Goal: Information Seeking & Learning: Learn about a topic

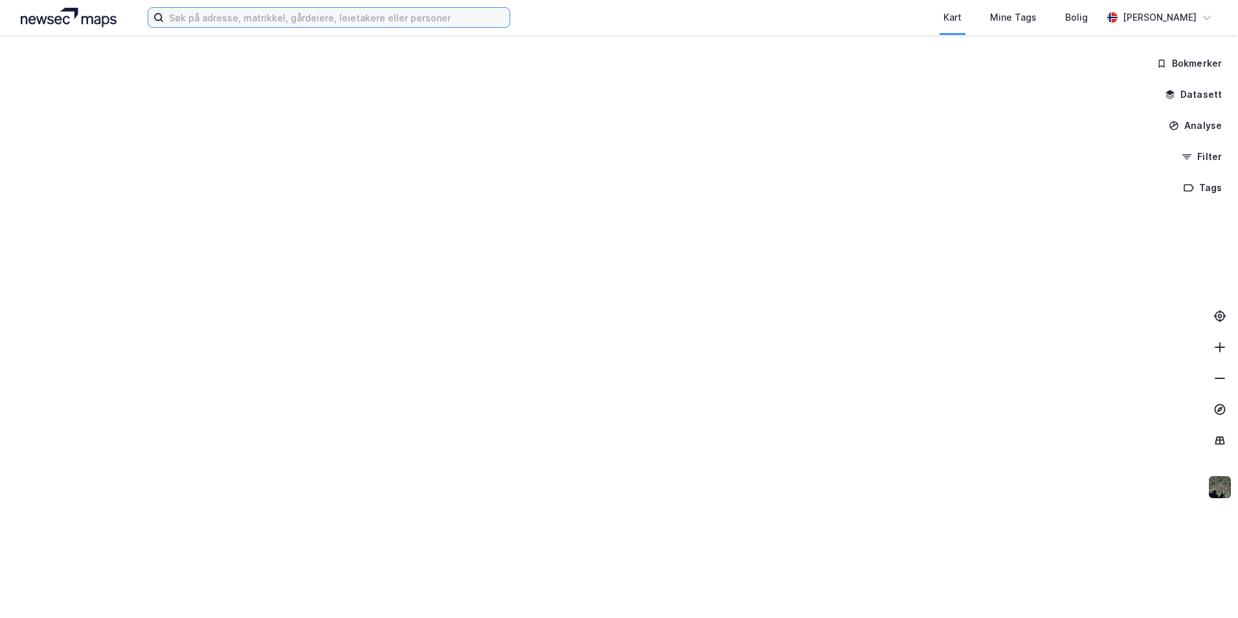
click at [291, 17] on input at bounding box center [337, 17] width 346 height 19
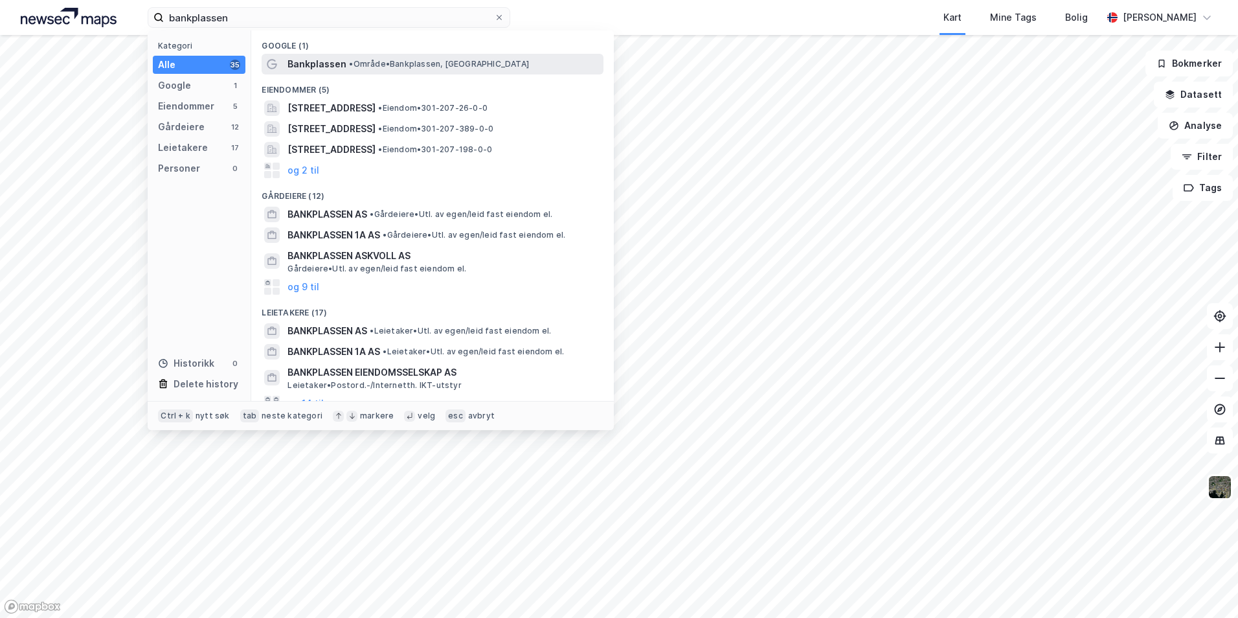
click at [328, 65] on span "Bankplassen" at bounding box center [317, 64] width 59 height 16
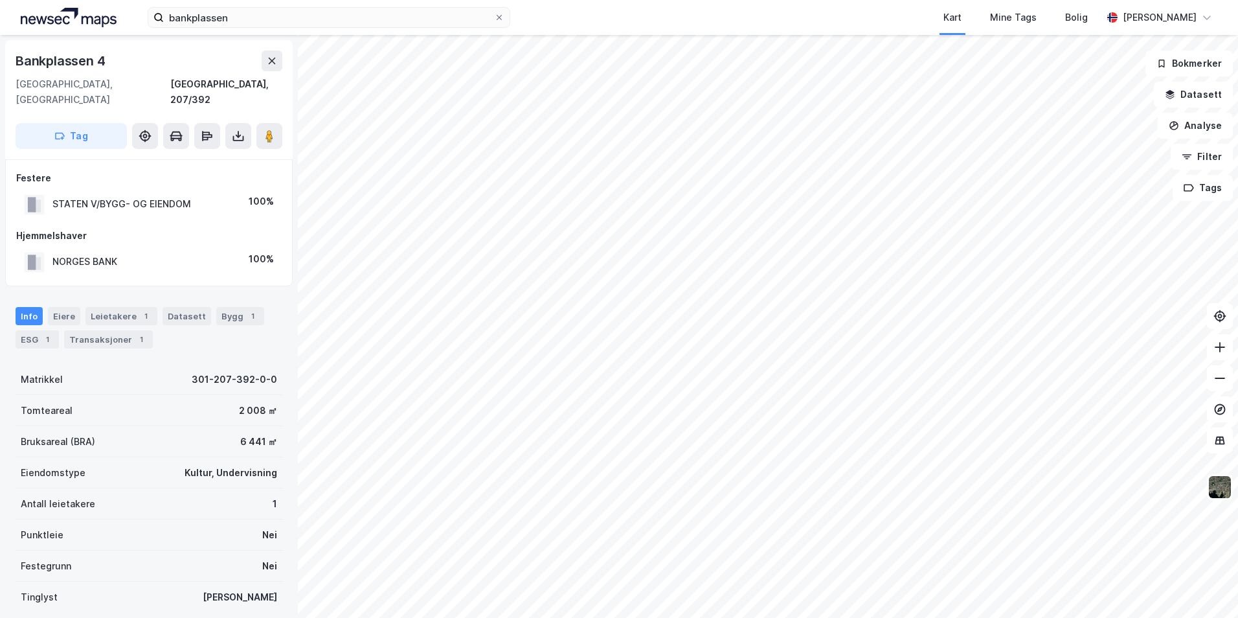
scroll to position [1, 0]
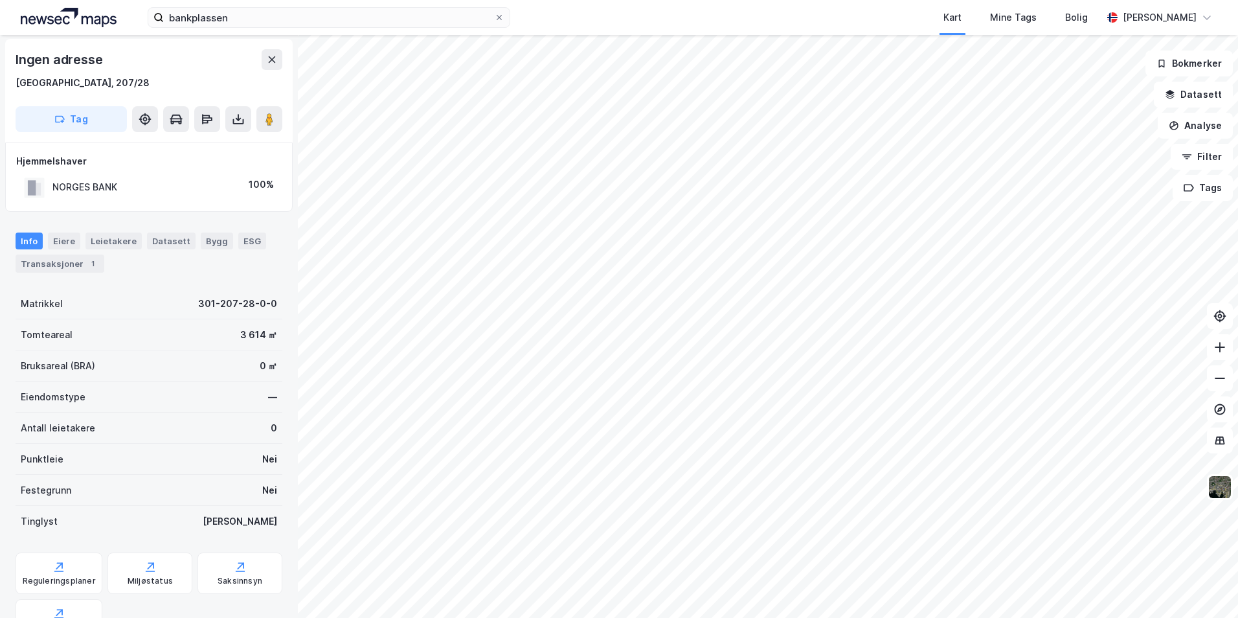
scroll to position [1, 0]
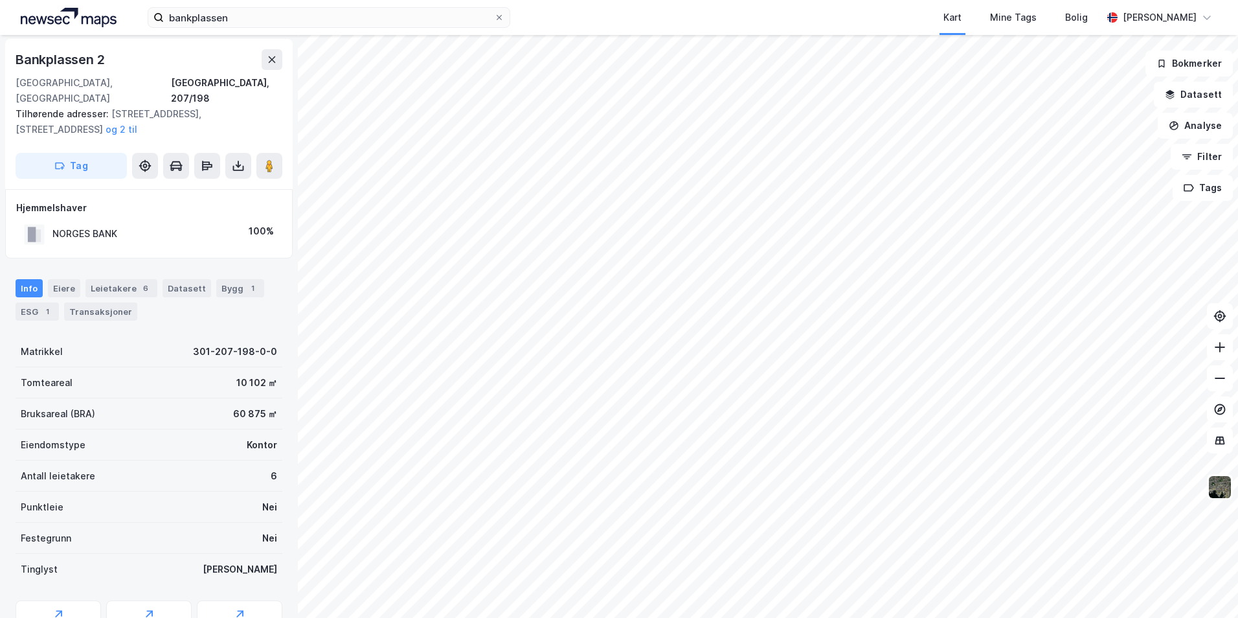
scroll to position [1, 0]
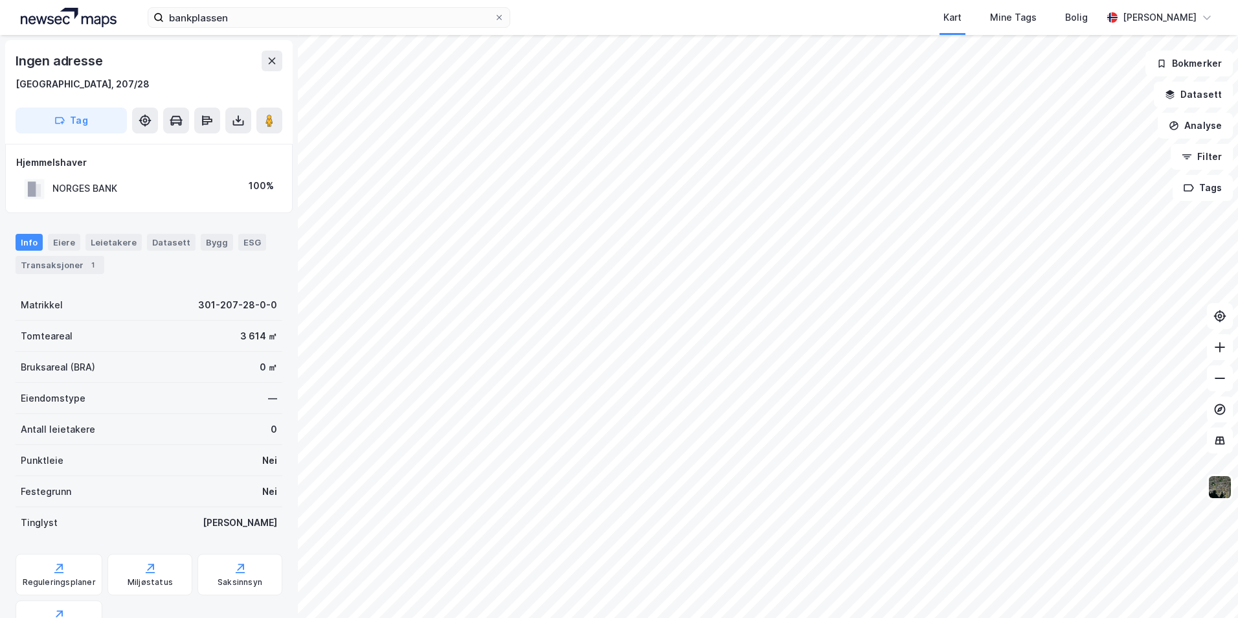
scroll to position [1, 0]
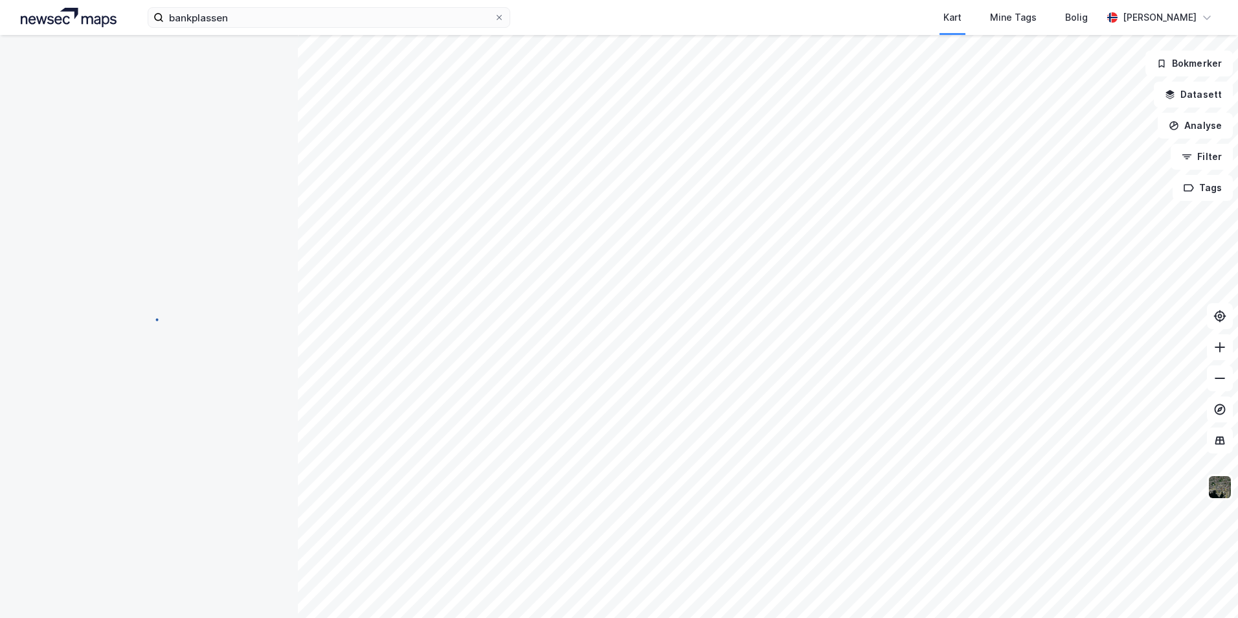
scroll to position [1, 0]
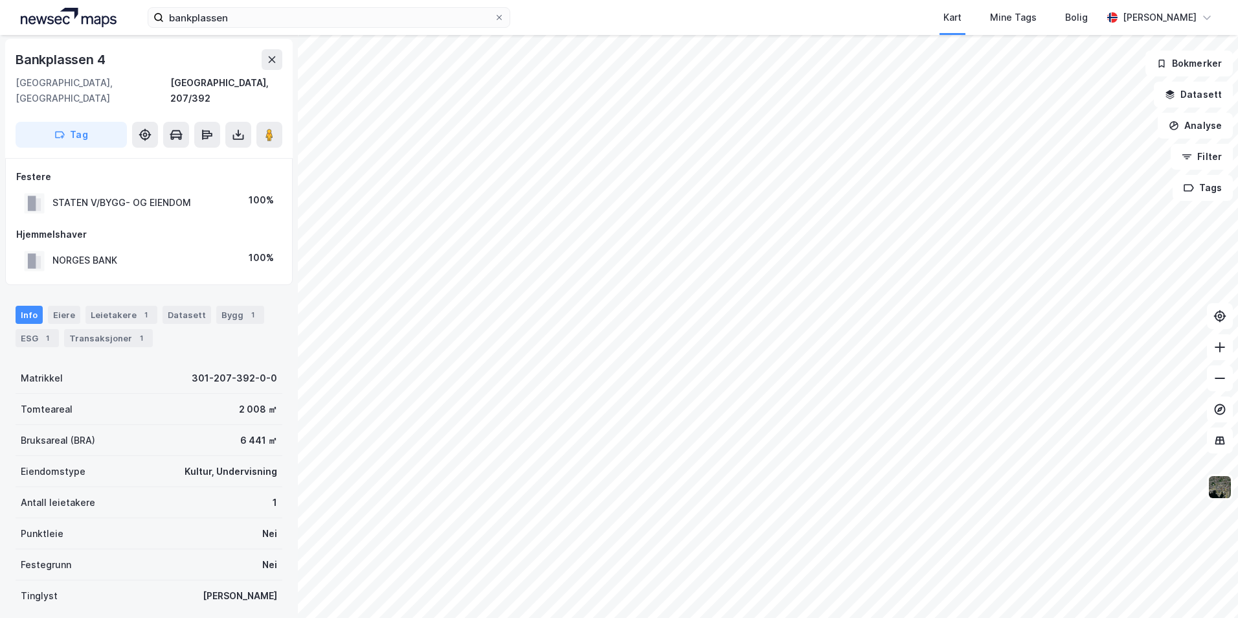
scroll to position [1, 0]
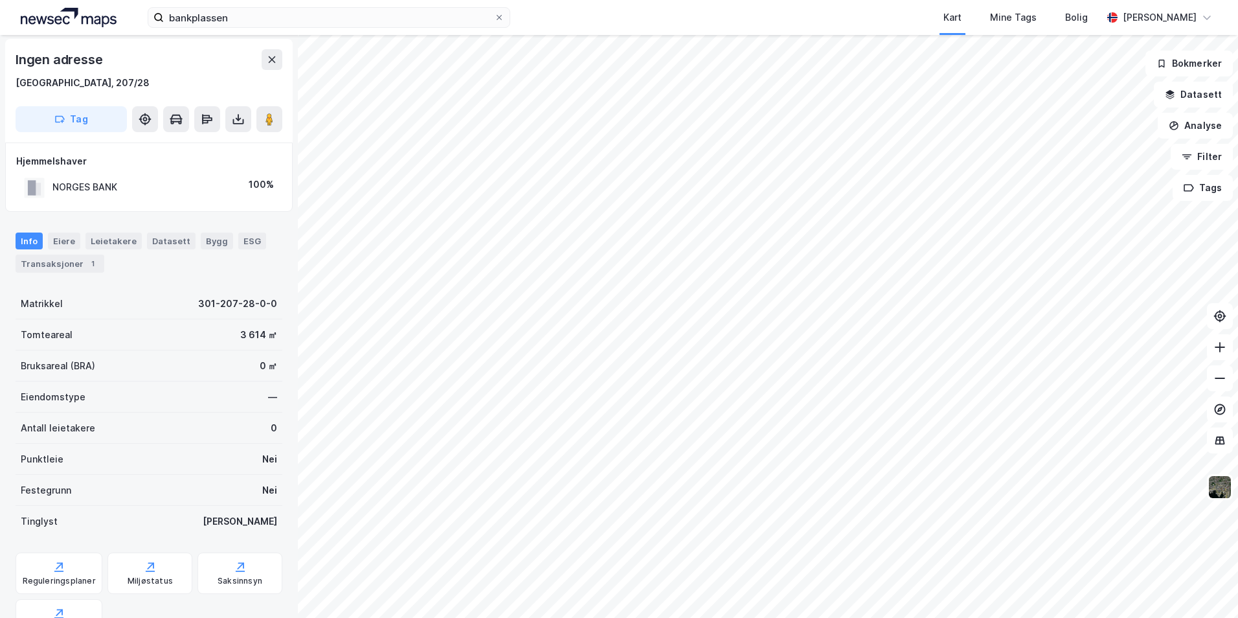
scroll to position [1, 0]
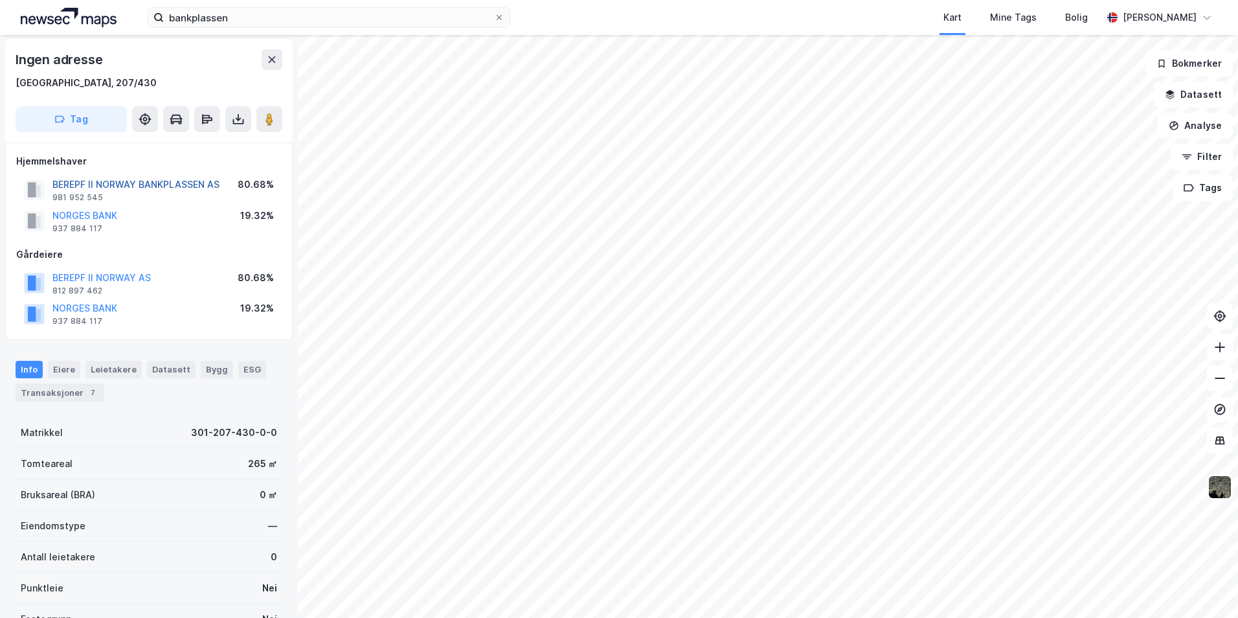
click at [0, 0] on button "BEREPF II NORWAY BANKPLASSEN AS" at bounding box center [0, 0] width 0 height 0
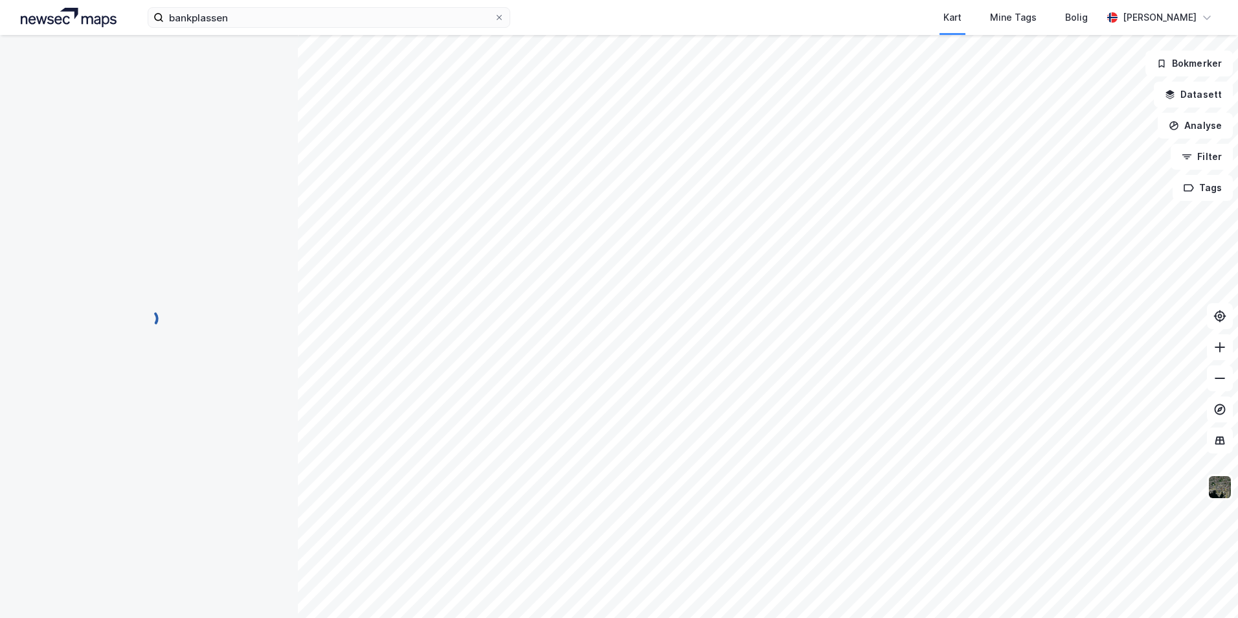
scroll to position [1, 0]
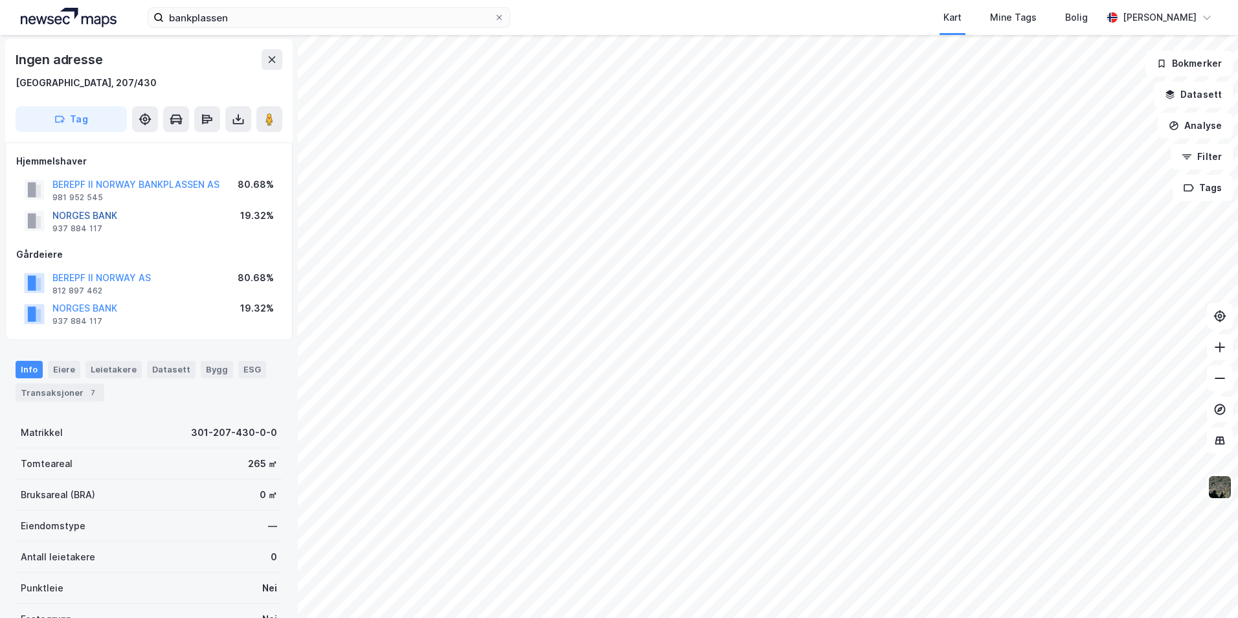
click at [0, 0] on button "NORGES BANK" at bounding box center [0, 0] width 0 height 0
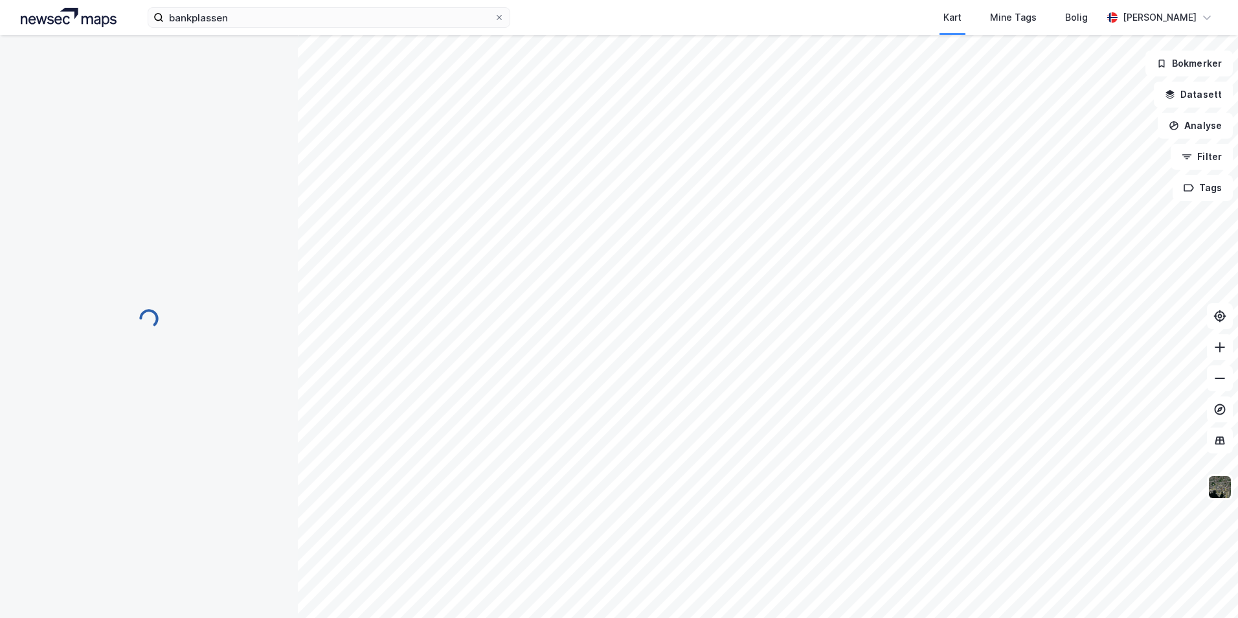
scroll to position [1, 0]
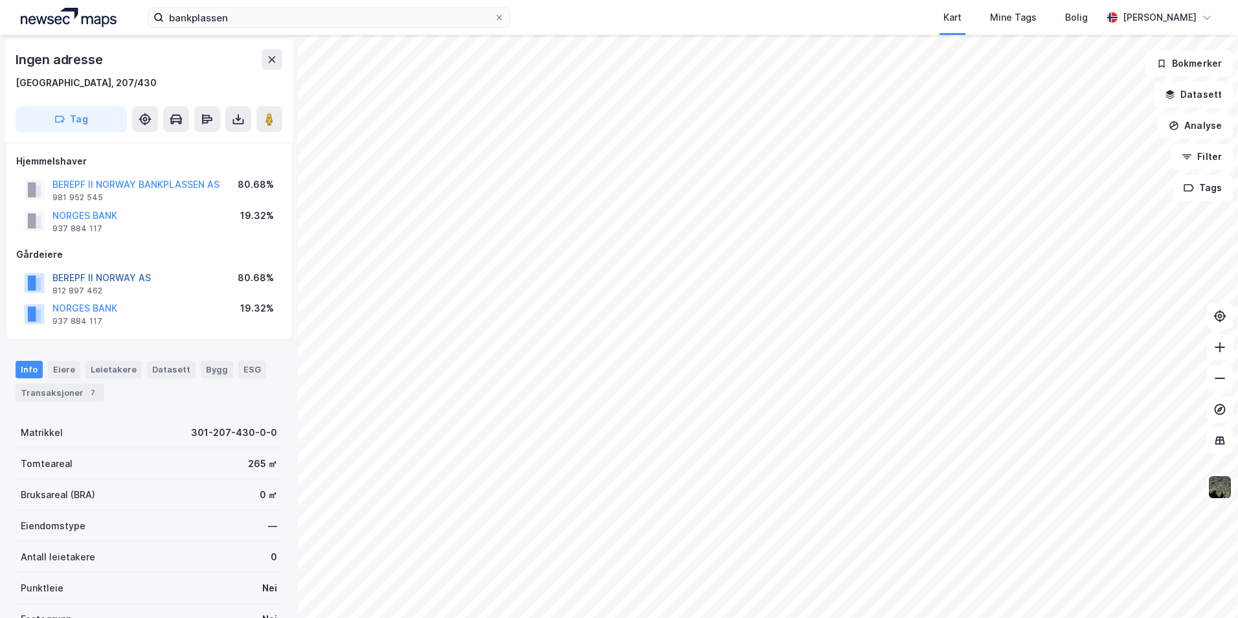
click at [0, 0] on button "BEREPF II NORWAY AS" at bounding box center [0, 0] width 0 height 0
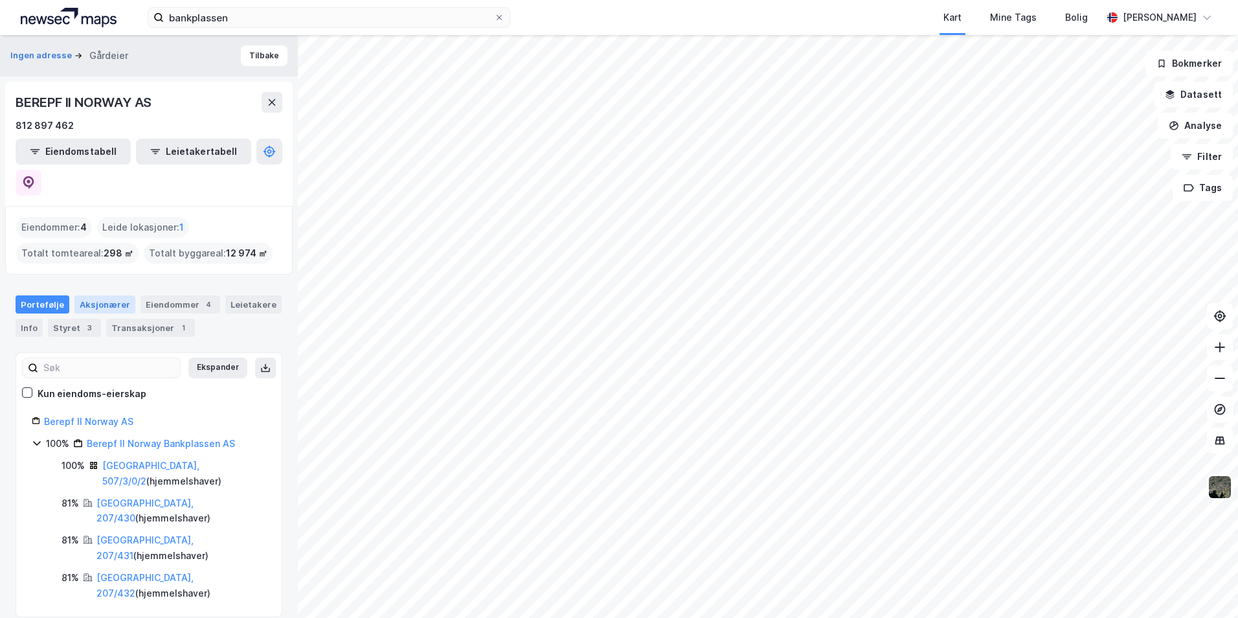
drag, startPoint x: 89, startPoint y: 267, endPoint x: 85, endPoint y: 272, distance: 6.9
click at [90, 295] on div "Aksjonærer" at bounding box center [104, 304] width 61 height 18
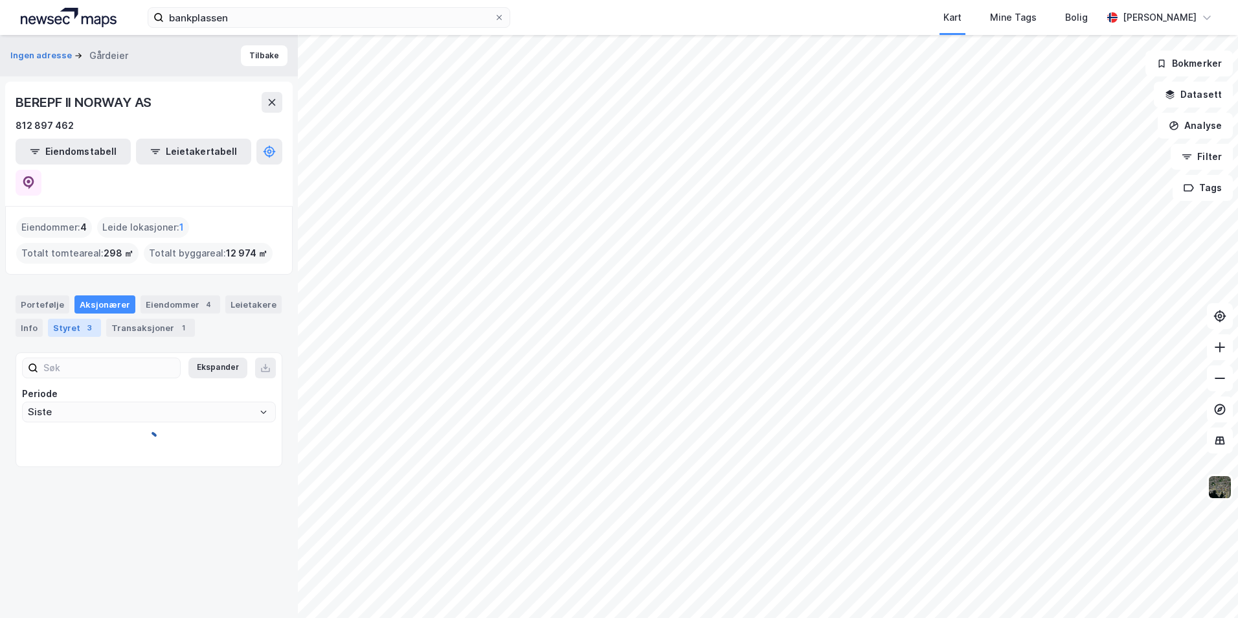
click at [71, 319] on div "Styret 3" at bounding box center [74, 328] width 53 height 18
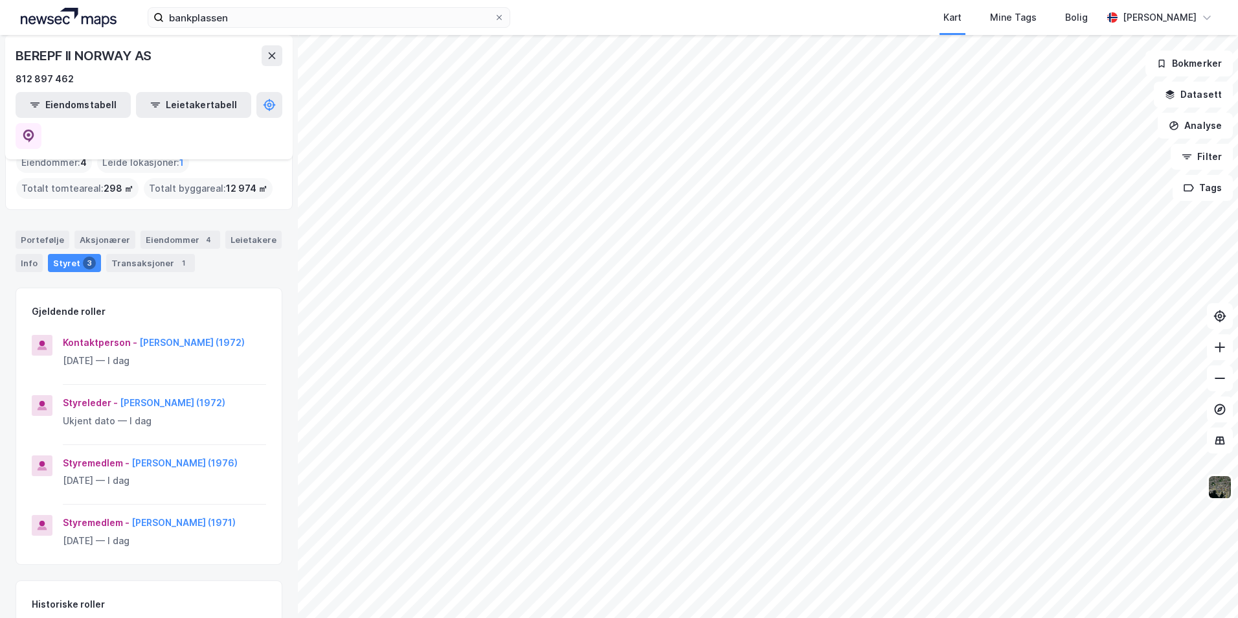
scroll to position [130, 0]
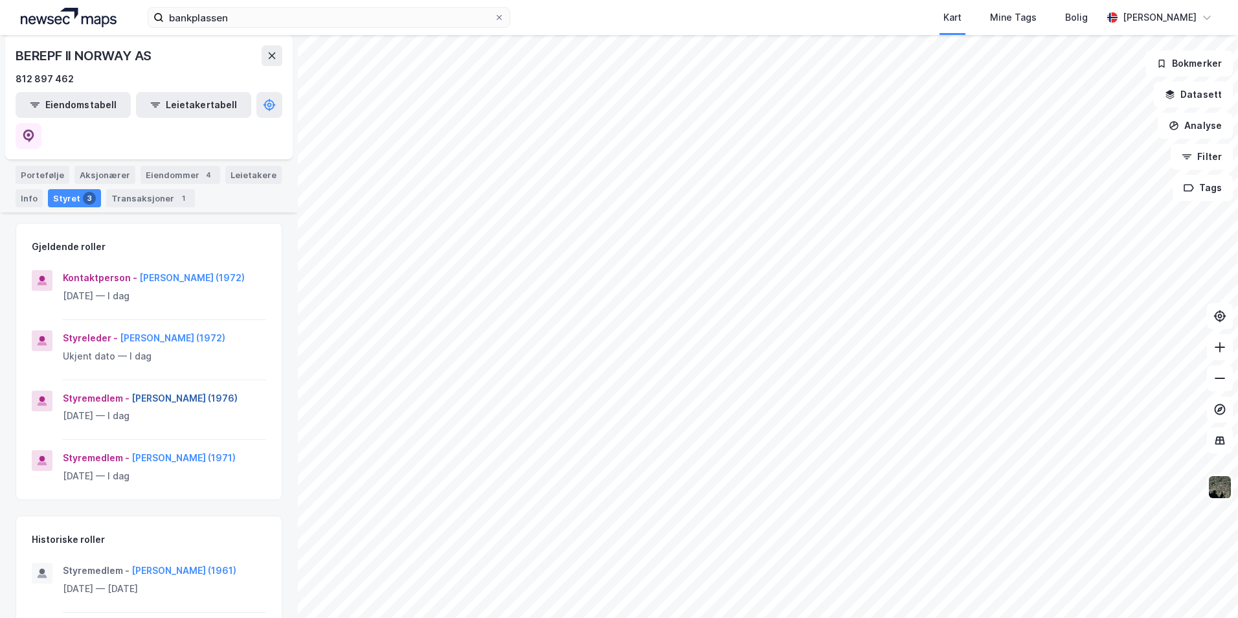
drag, startPoint x: 240, startPoint y: 369, endPoint x: 131, endPoint y: 370, distance: 108.8
click at [131, 390] on div "Styremedlem - [PERSON_NAME] (1976)" at bounding box center [164, 398] width 203 height 16
copy button "[PERSON_NAME][DEMOGRAPHIC_DATA]"
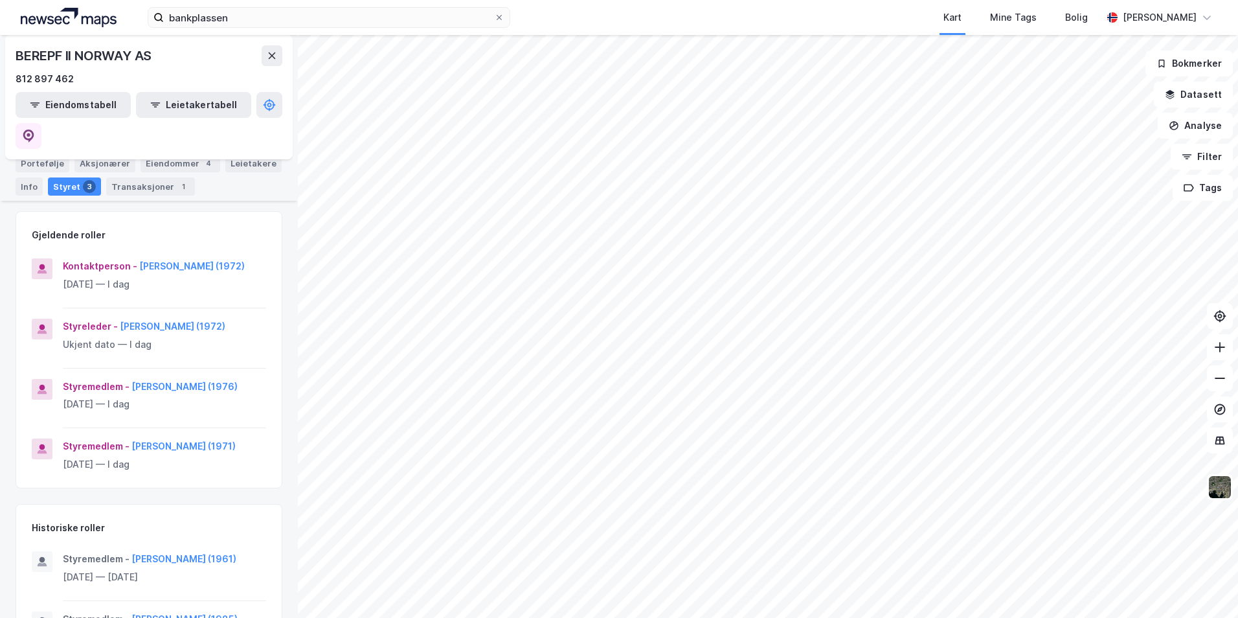
scroll to position [120, 0]
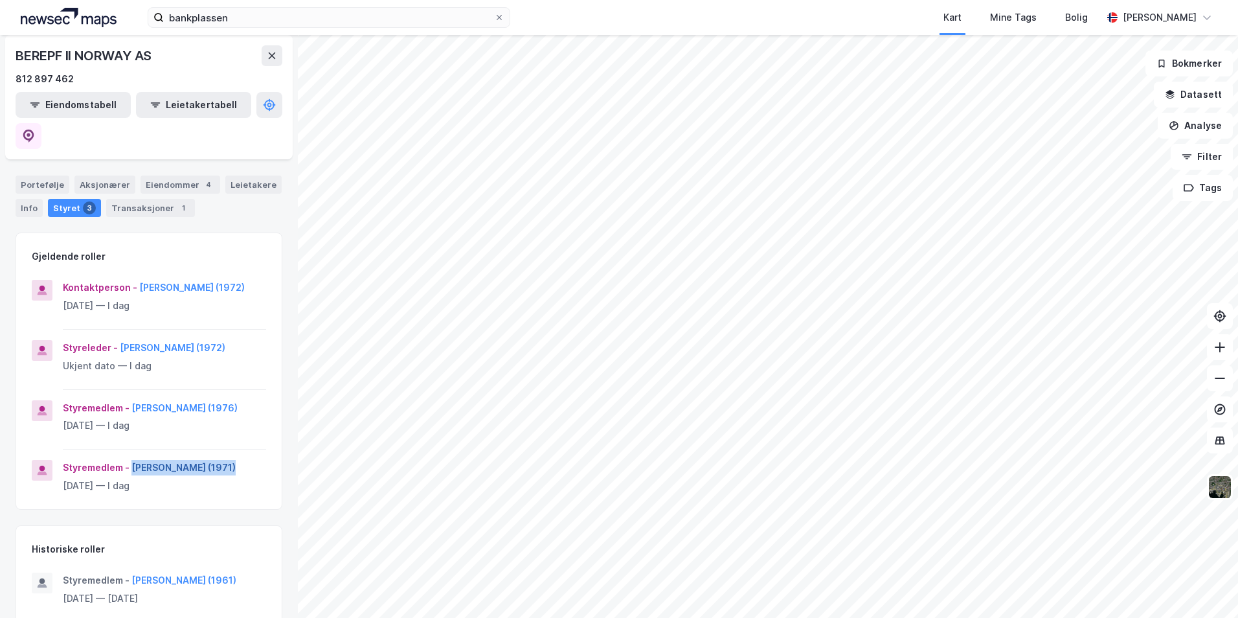
drag, startPoint x: 221, startPoint y: 447, endPoint x: 132, endPoint y: 449, distance: 89.4
click at [132, 460] on div "Styremedlem - [PERSON_NAME] (1971)" at bounding box center [164, 468] width 203 height 16
copy button "[PERSON_NAME] (1971)"
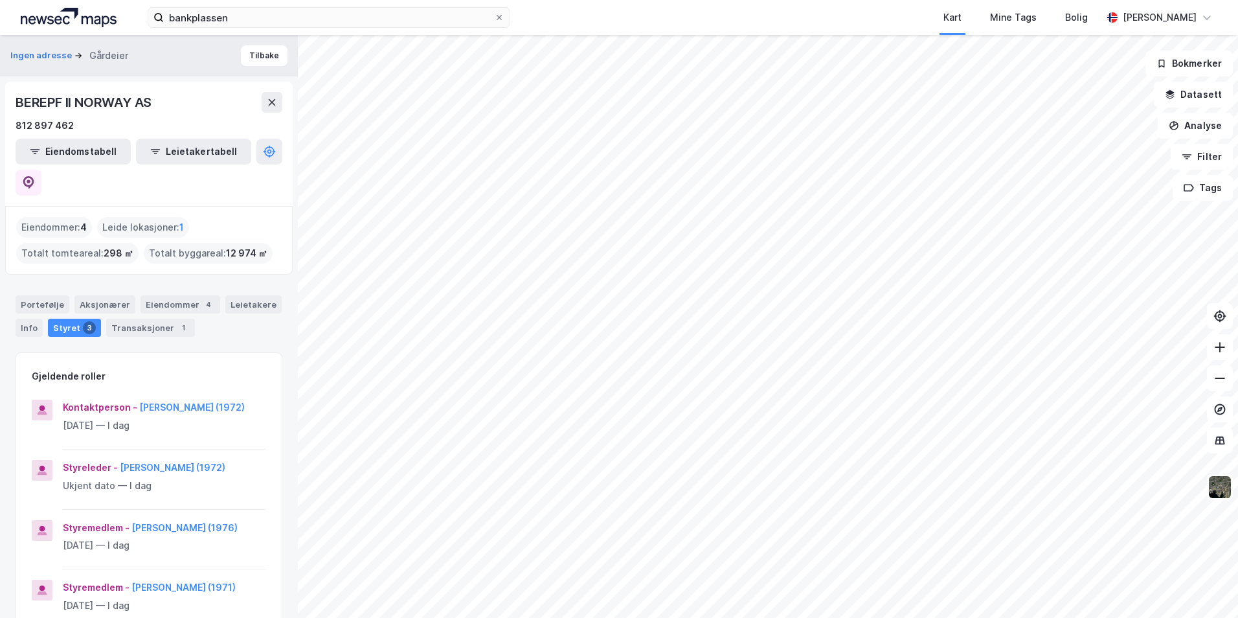
click at [66, 217] on div "Eiendommer : 4" at bounding box center [54, 227] width 76 height 21
click at [137, 217] on div "Leide lokasjoner : 1" at bounding box center [143, 227] width 92 height 21
click at [63, 150] on button "Eiendomstabell" at bounding box center [73, 152] width 115 height 26
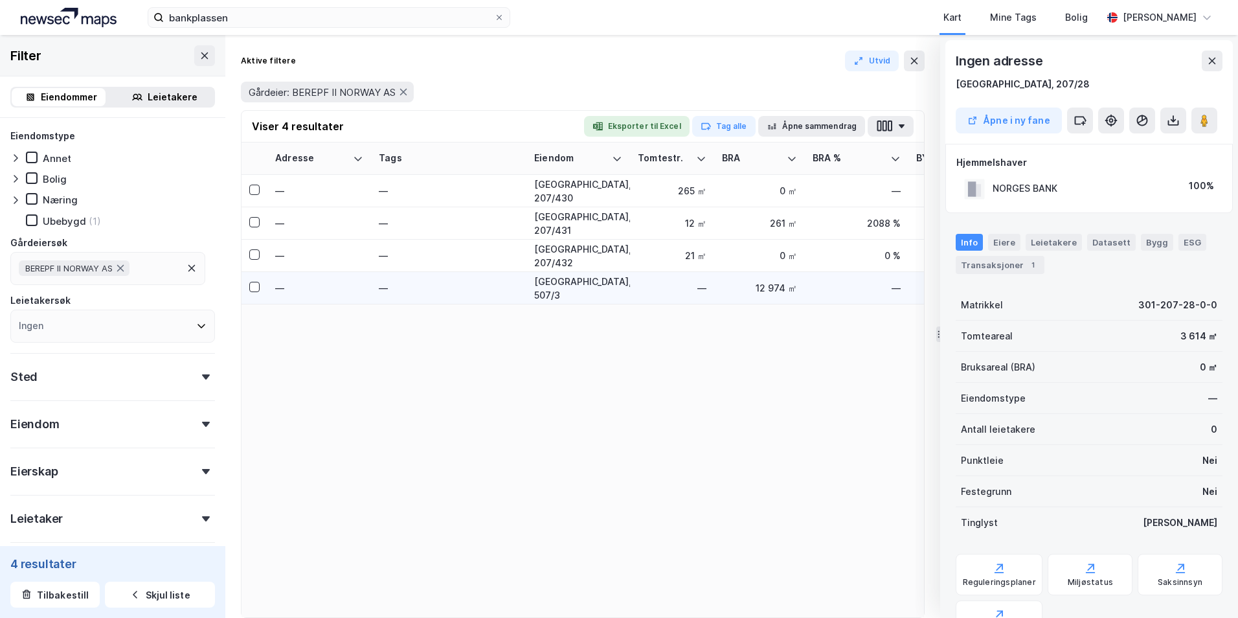
scroll to position [1, 0]
click at [1204, 66] on button at bounding box center [1212, 59] width 21 height 21
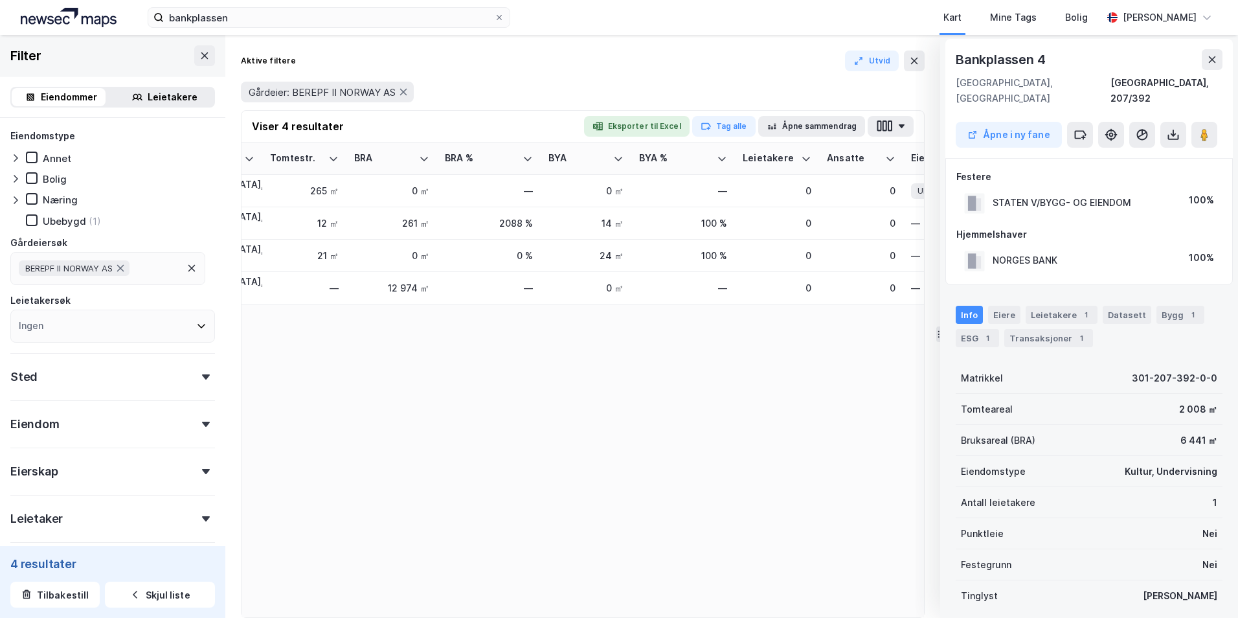
scroll to position [0, 0]
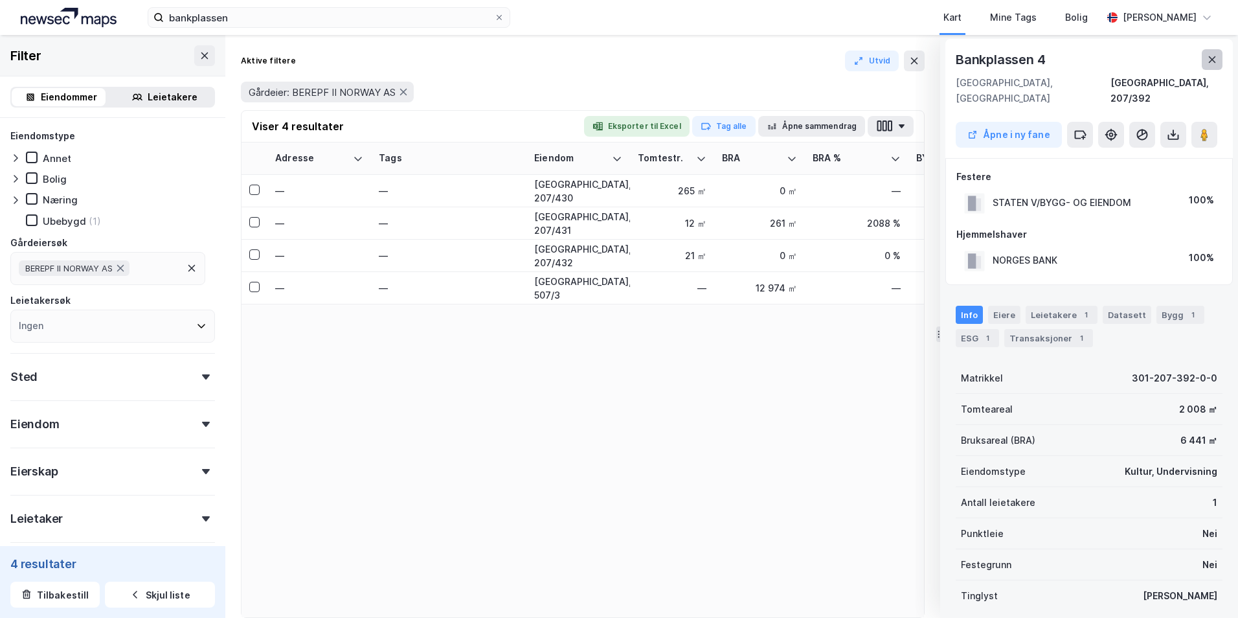
click at [1213, 57] on icon at bounding box center [1212, 59] width 10 height 10
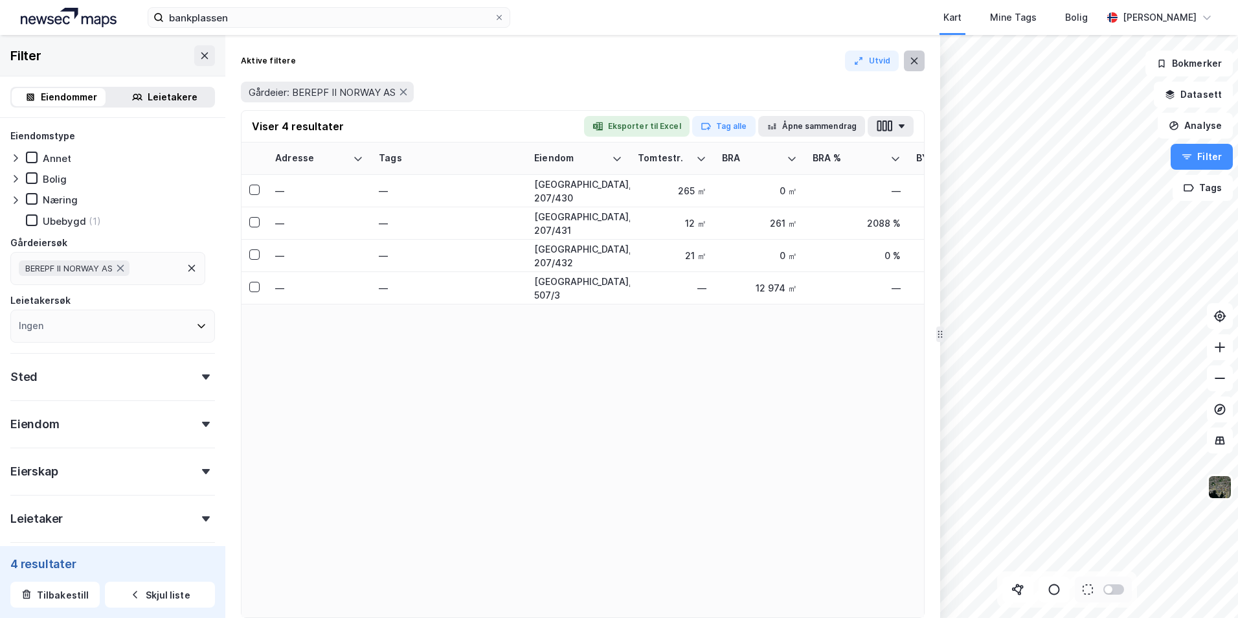
click at [911, 59] on icon at bounding box center [914, 61] width 10 height 10
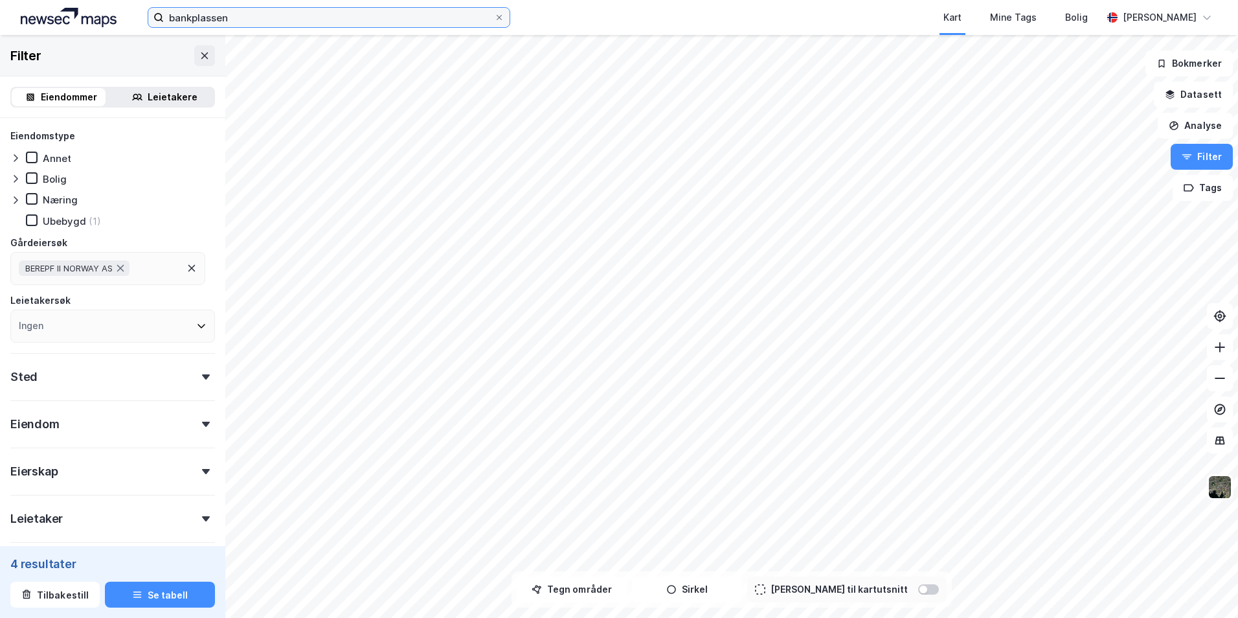
drag, startPoint x: 264, startPoint y: 23, endPoint x: 62, endPoint y: -5, distance: 203.3
click at [62, 0] on html "bankplassen Kart Mine Tags Bolig [PERSON_NAME] Filter Eiendommer Leietakere Eie…" at bounding box center [619, 309] width 1238 height 618
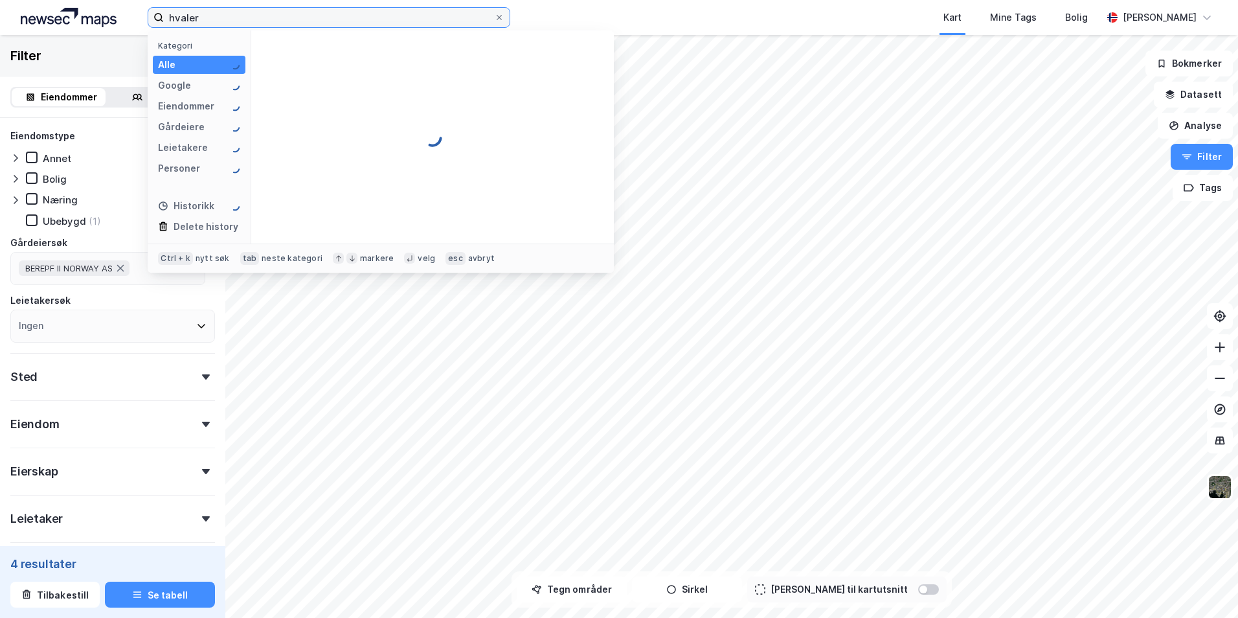
type input "hvaler"
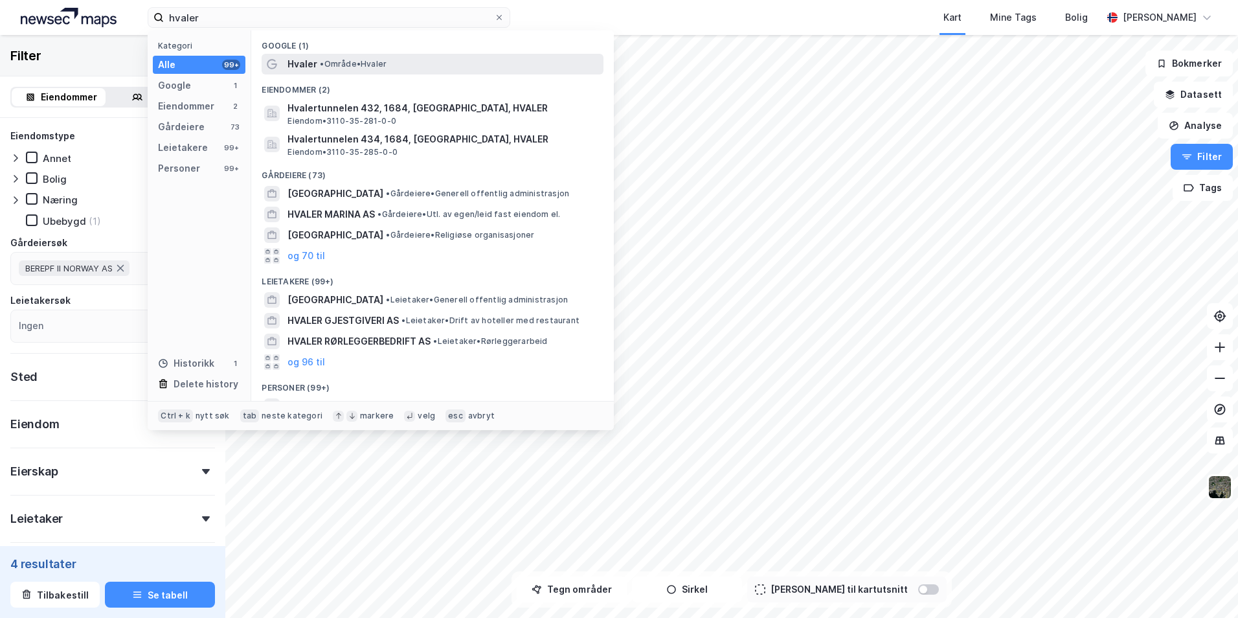
click at [309, 64] on span "Hvaler" at bounding box center [303, 64] width 30 height 16
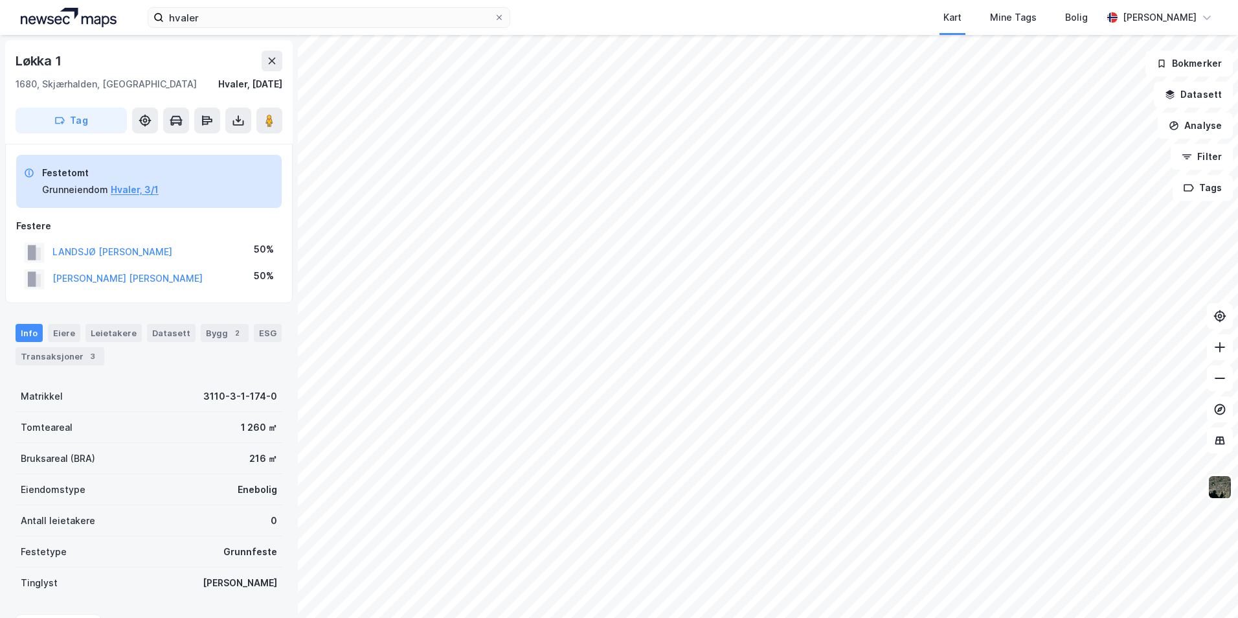
scroll to position [1, 0]
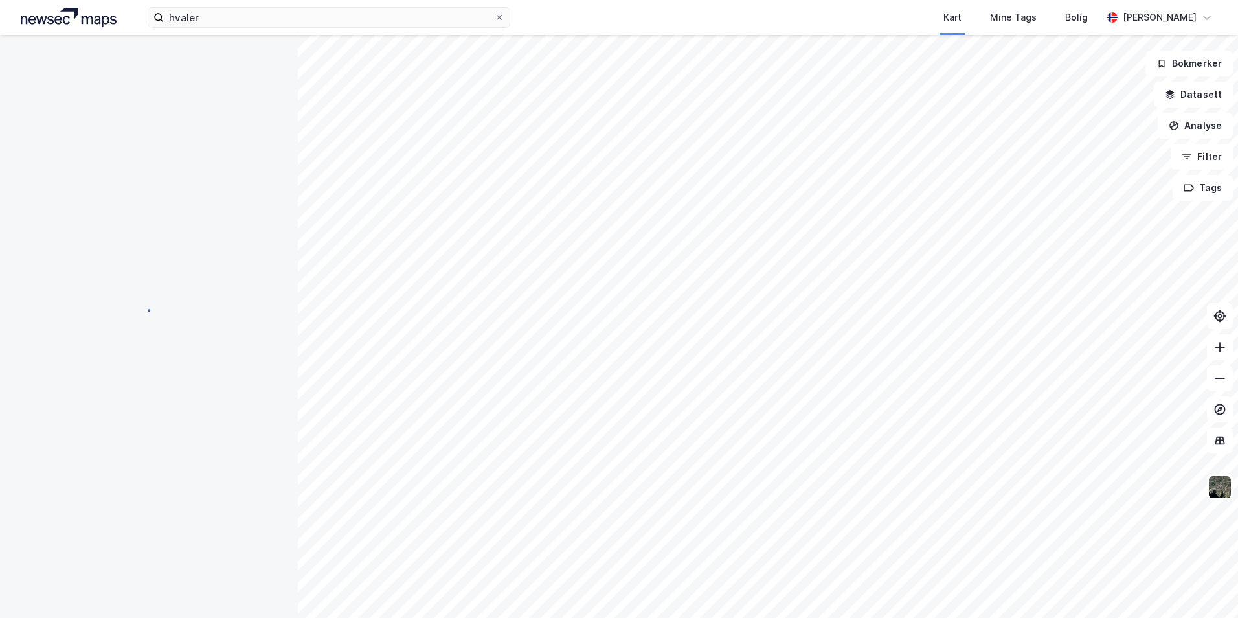
scroll to position [1, 0]
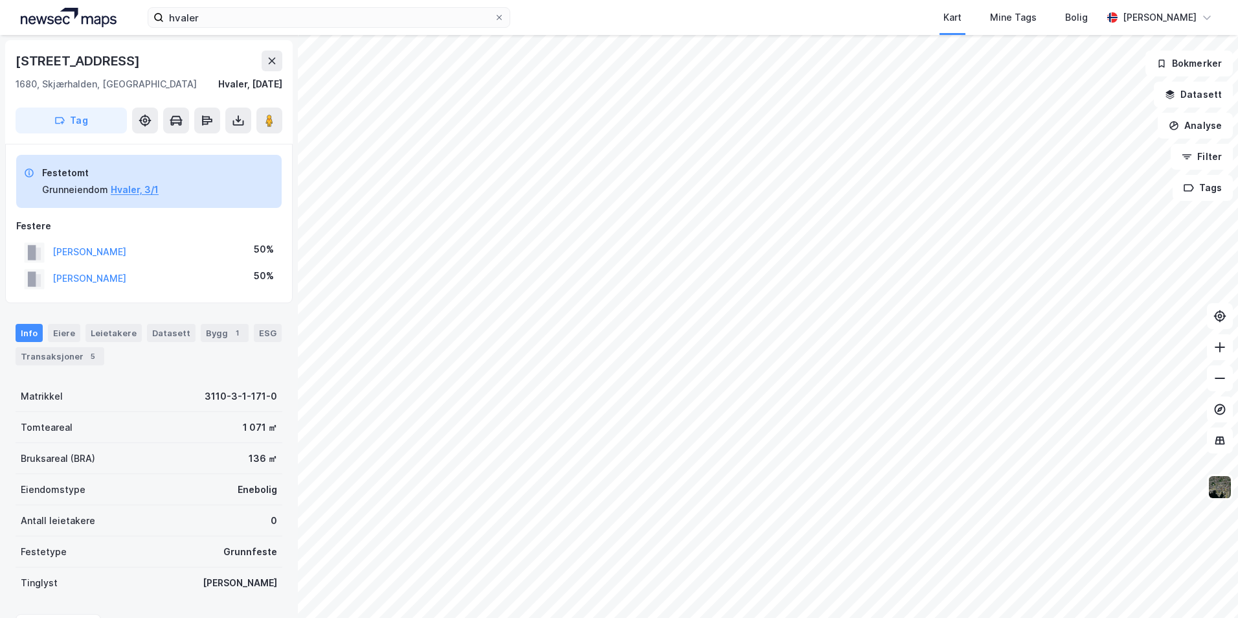
scroll to position [1, 0]
click at [130, 193] on button "Hvaler, 3/1" at bounding box center [135, 189] width 48 height 16
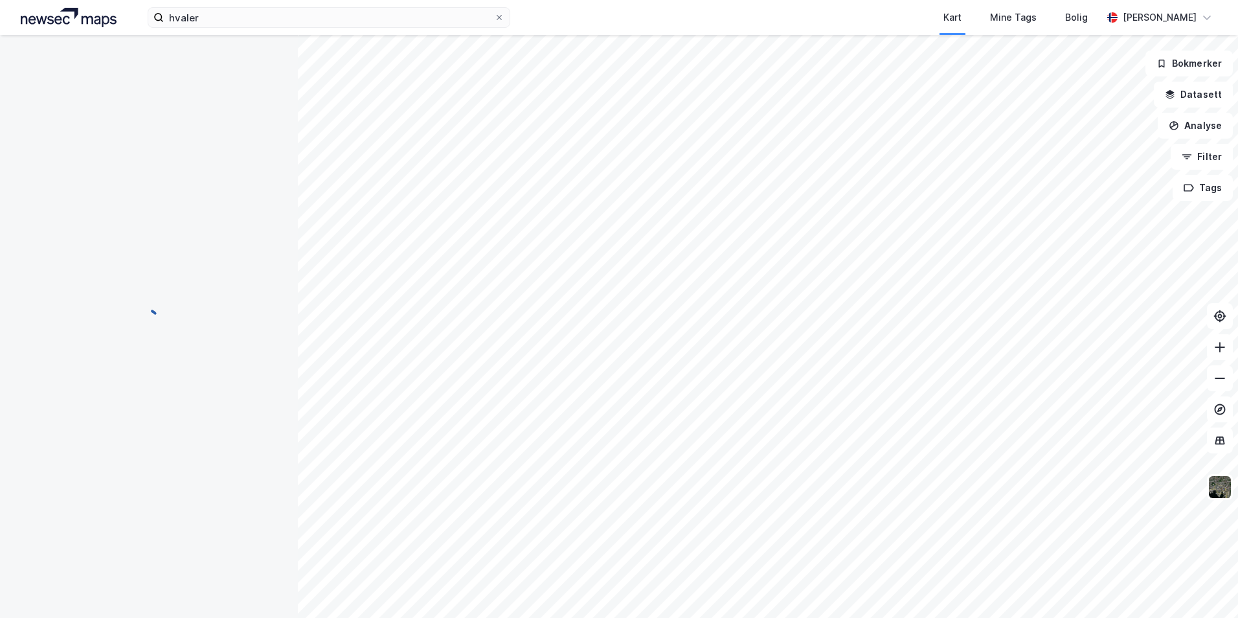
scroll to position [1, 0]
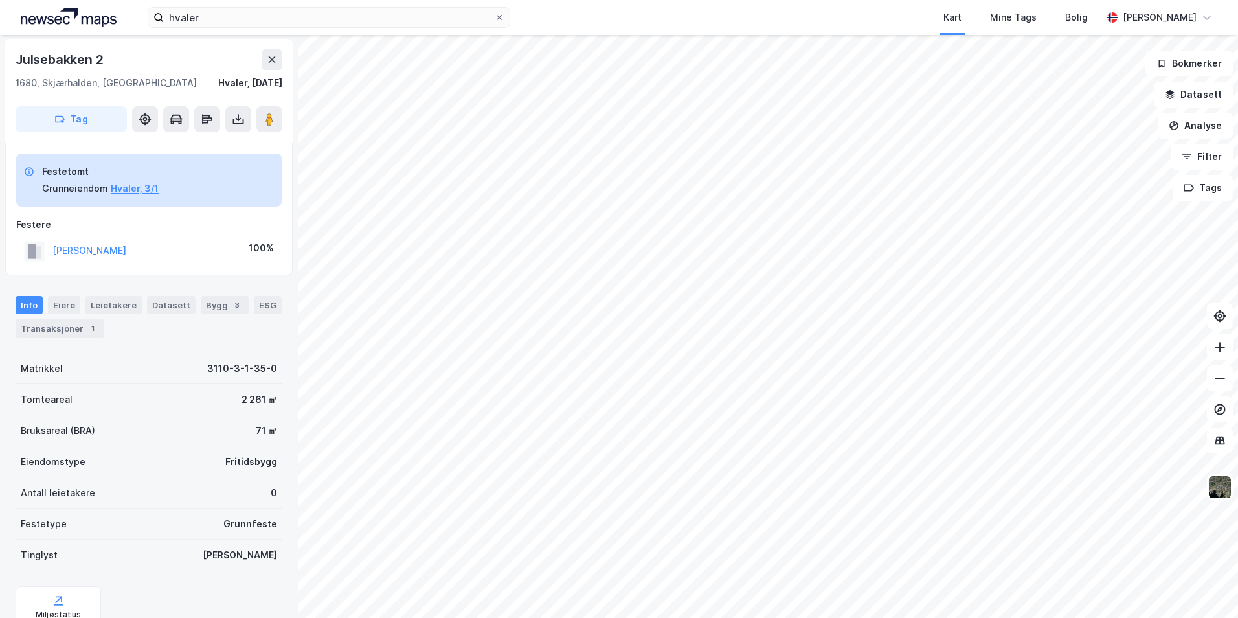
scroll to position [1, 0]
click at [142, 186] on button "Hvaler, 3/1" at bounding box center [135, 189] width 48 height 16
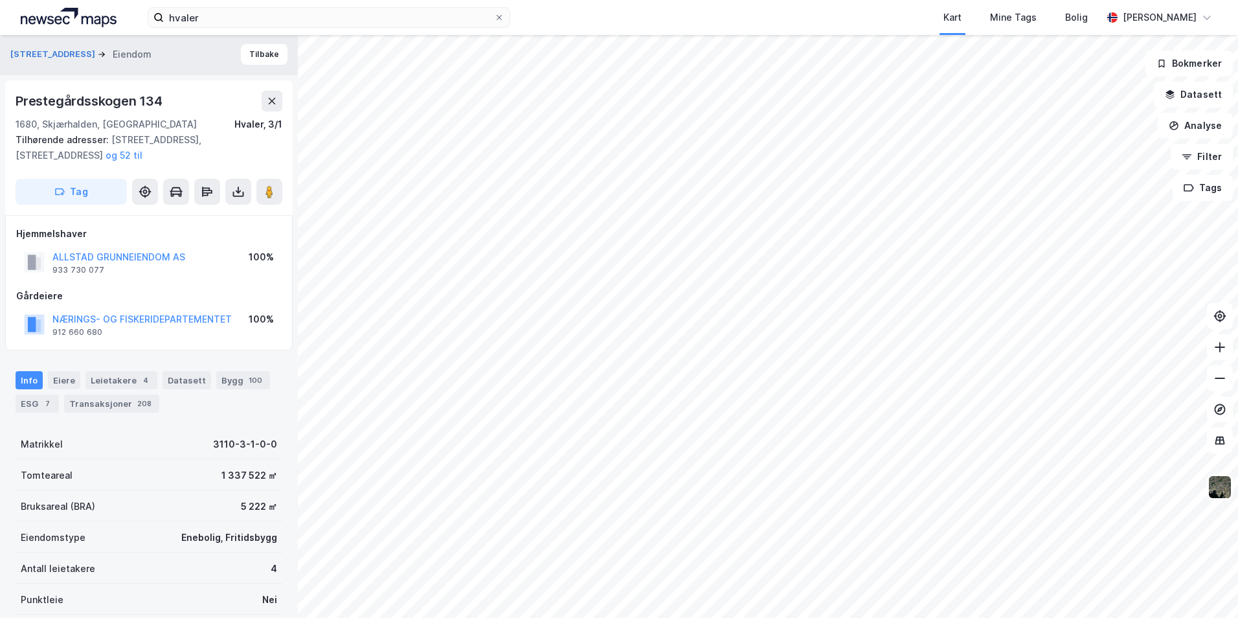
click at [283, 302] on div "Skomakerveien 6 Eiendom Tilbake Prestegårdsskogen 134 1680, [GEOGRAPHIC_DATA], …" at bounding box center [619, 326] width 1238 height 583
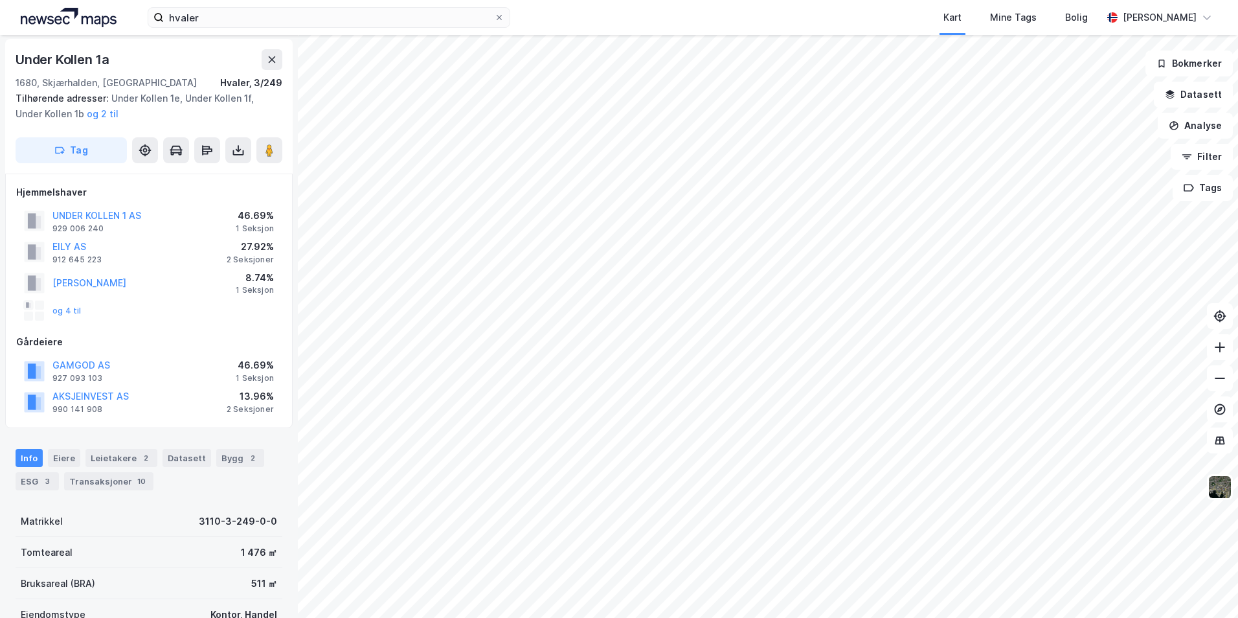
scroll to position [1, 0]
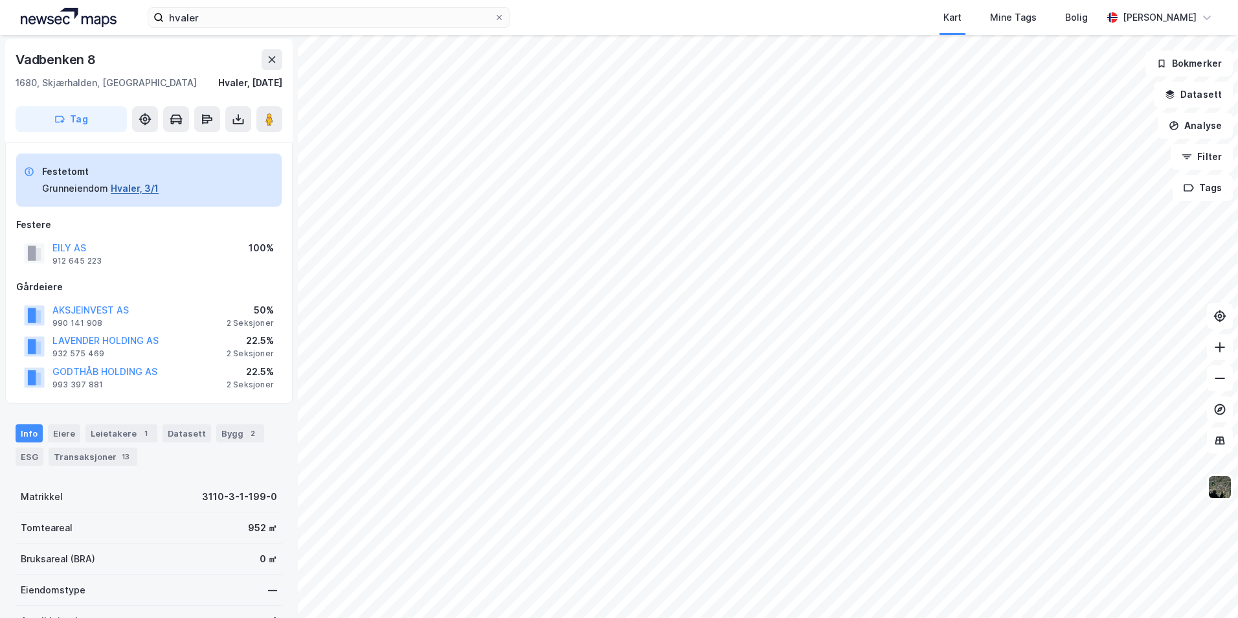
click at [131, 188] on button "Hvaler, 3/1" at bounding box center [135, 189] width 48 height 16
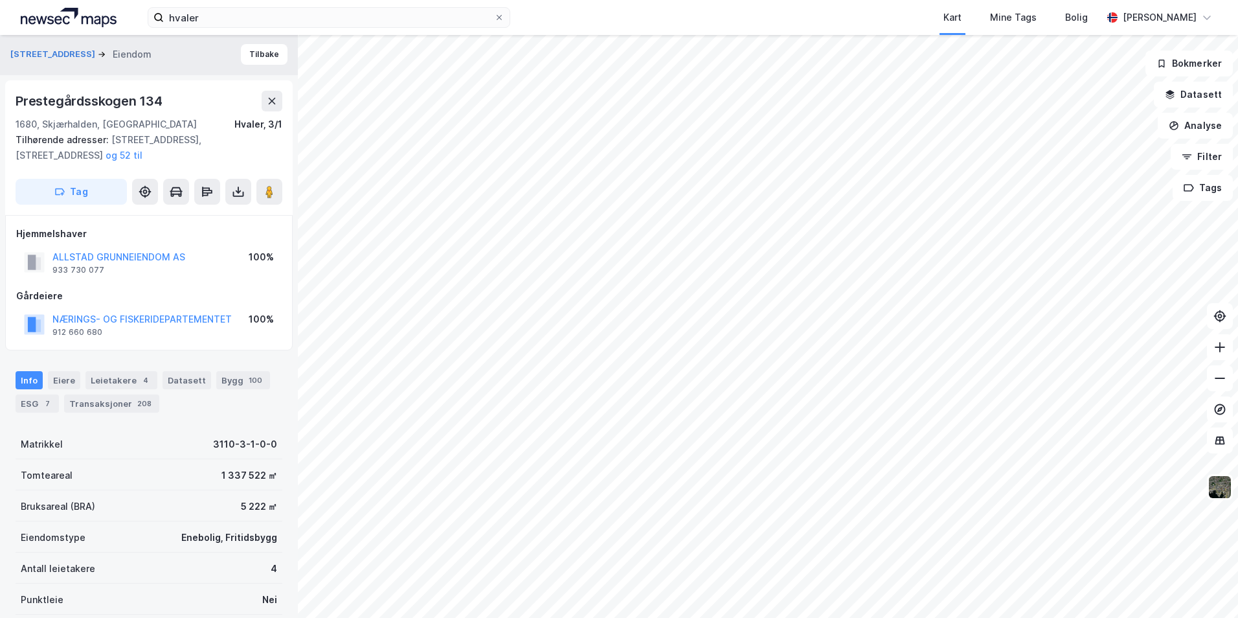
click at [0, 533] on html "hvaler Kart Mine Tags Bolig [PERSON_NAME] Skomakerveien 6 Eiendom Tilbake Prest…" at bounding box center [619, 309] width 1238 height 618
click at [651, 617] on html "hvaler Kart Mine Tags Bolig [PERSON_NAME] Skomakerveien 6 Eiendom Tilbake Prest…" at bounding box center [619, 309] width 1238 height 618
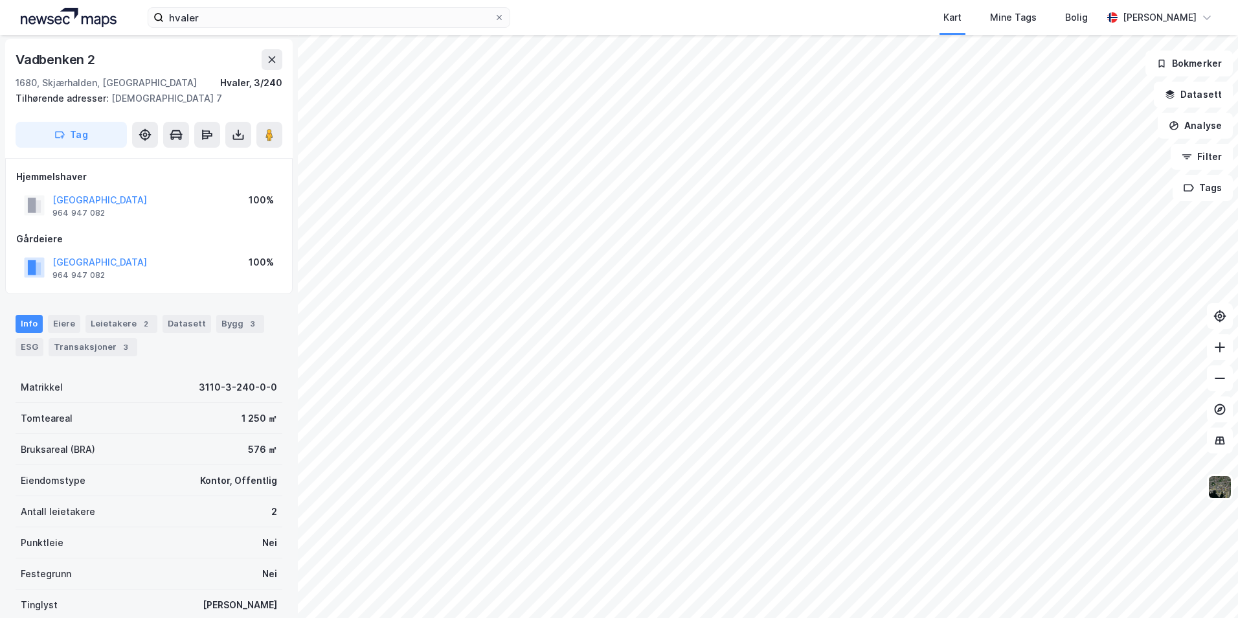
scroll to position [1, 0]
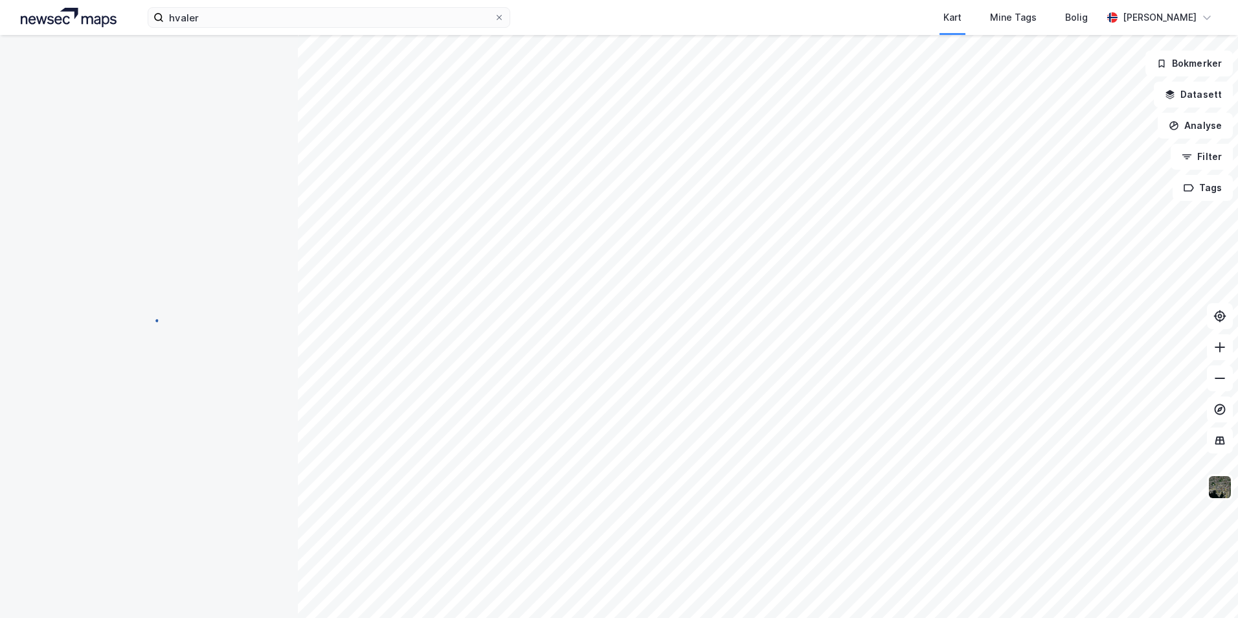
scroll to position [1, 0]
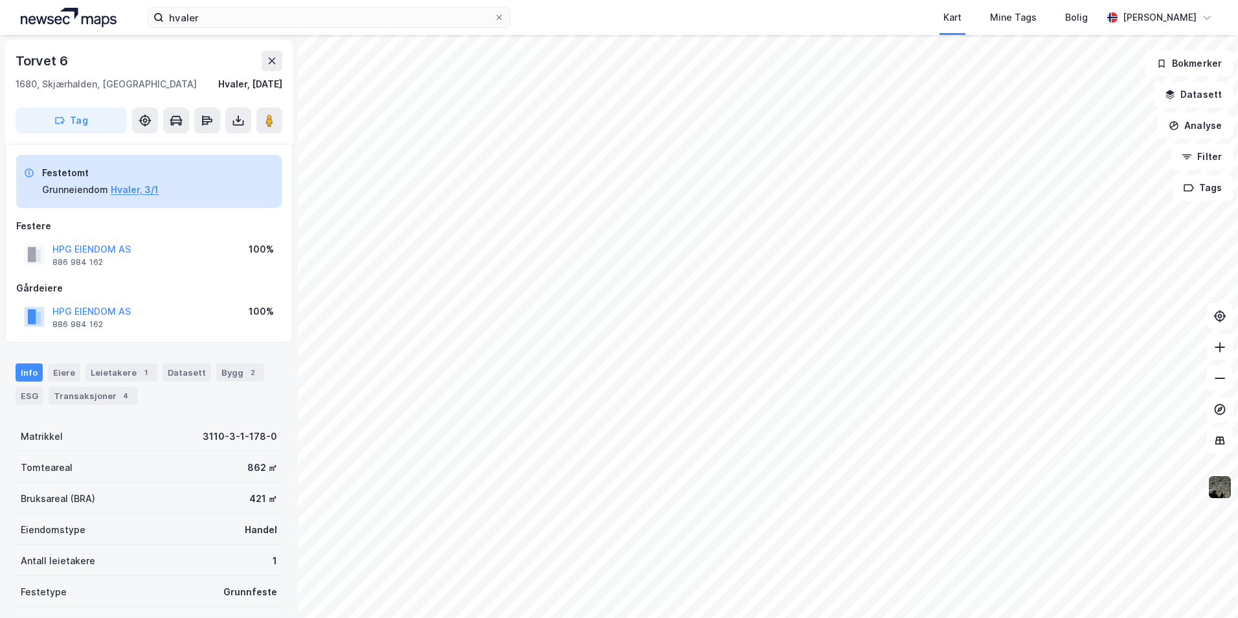
scroll to position [1, 0]
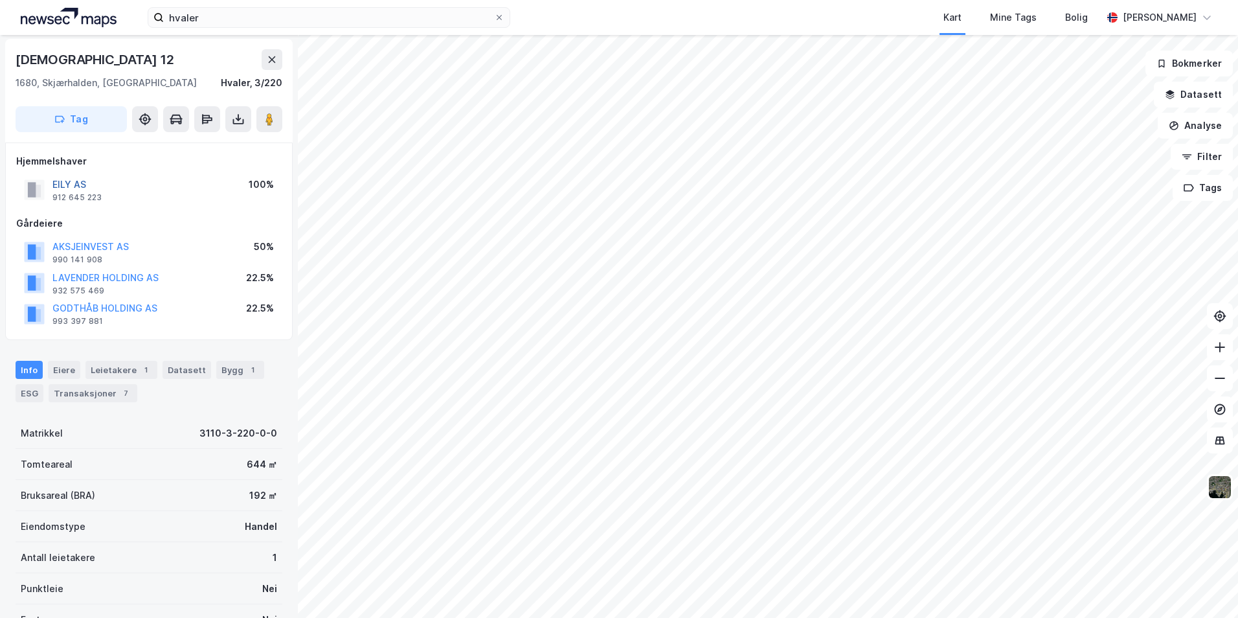
click at [0, 0] on button "EILY AS" at bounding box center [0, 0] width 0 height 0
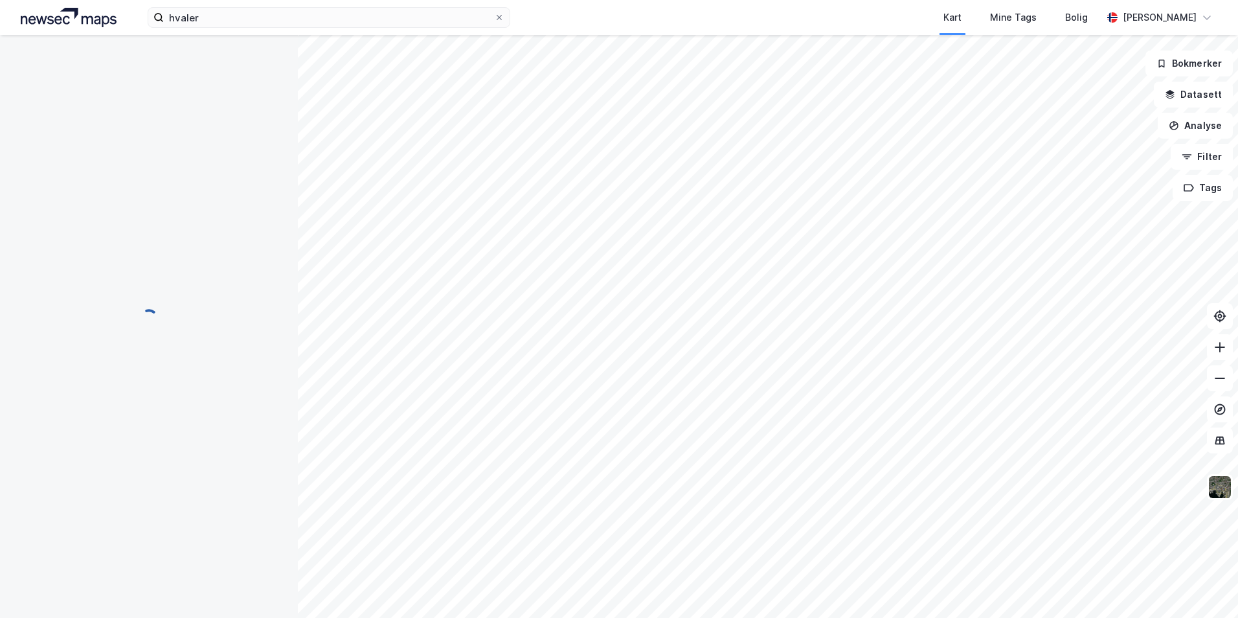
scroll to position [1, 0]
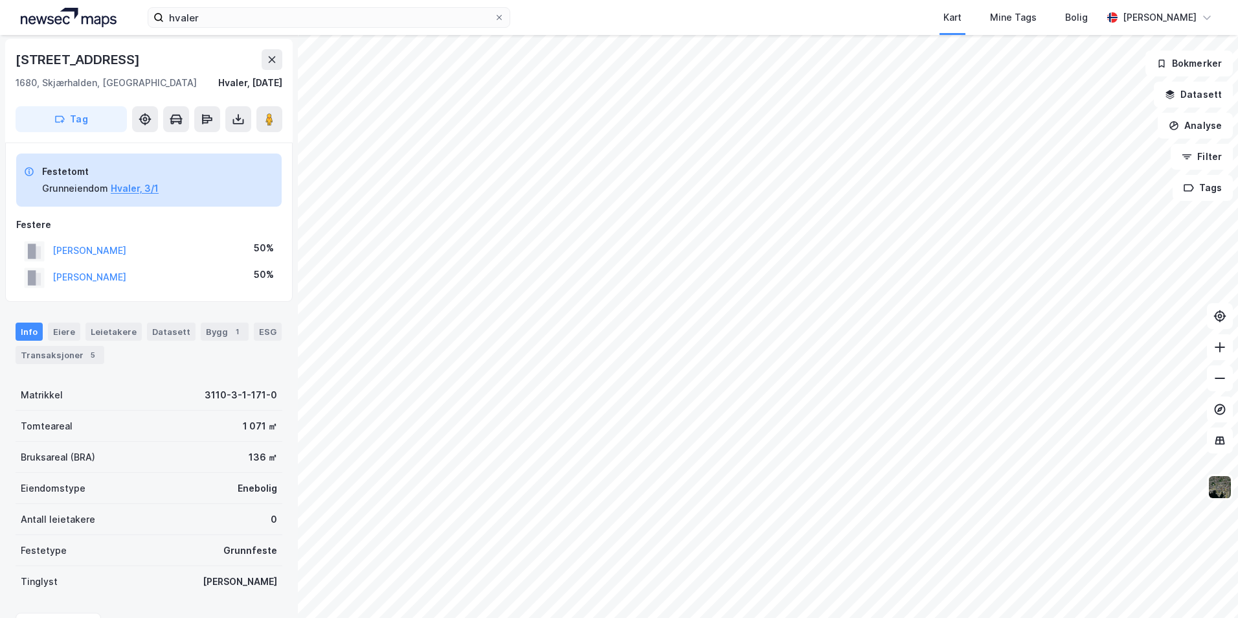
scroll to position [1, 0]
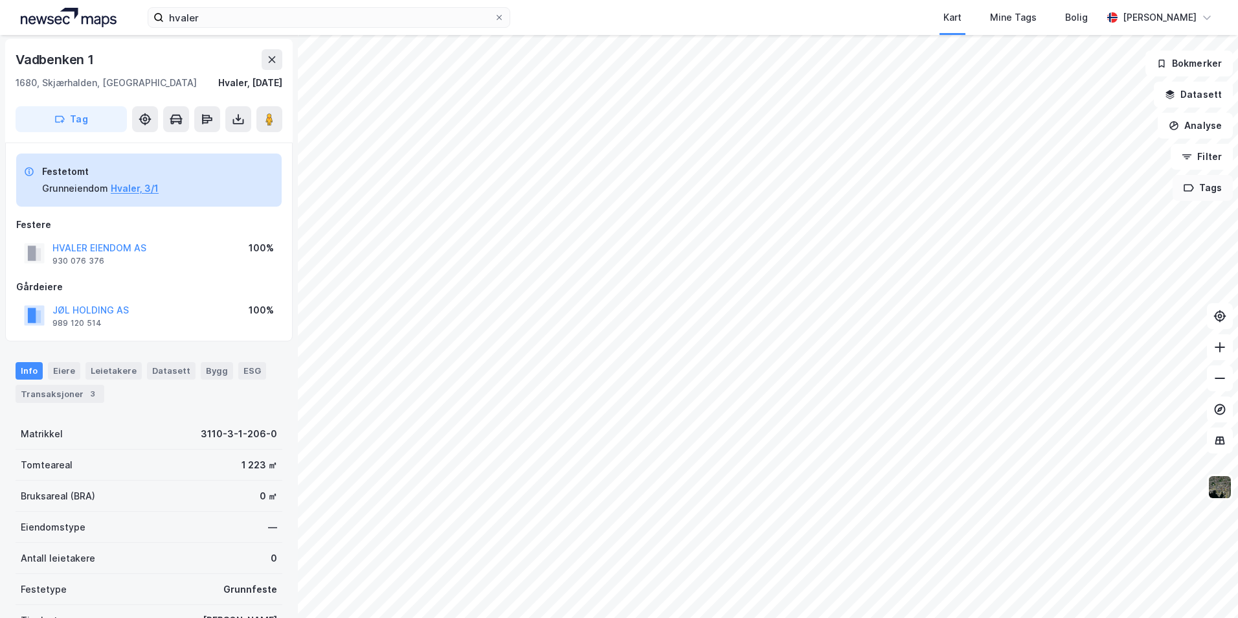
scroll to position [1, 0]
click at [76, 234] on div "Festere HVALER EIENDOM AS 930 076 376 100%" at bounding box center [148, 243] width 265 height 52
click at [0, 0] on button "HVALER EIENDOM AS" at bounding box center [0, 0] width 0 height 0
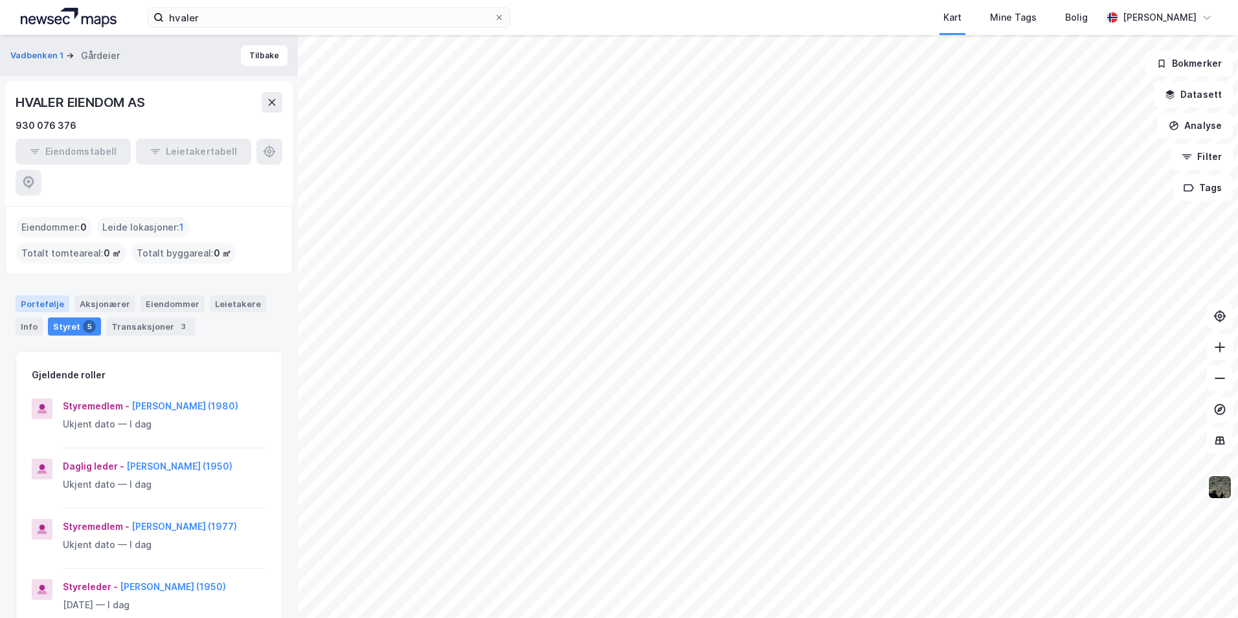
click at [49, 295] on div "Portefølje" at bounding box center [43, 303] width 54 height 17
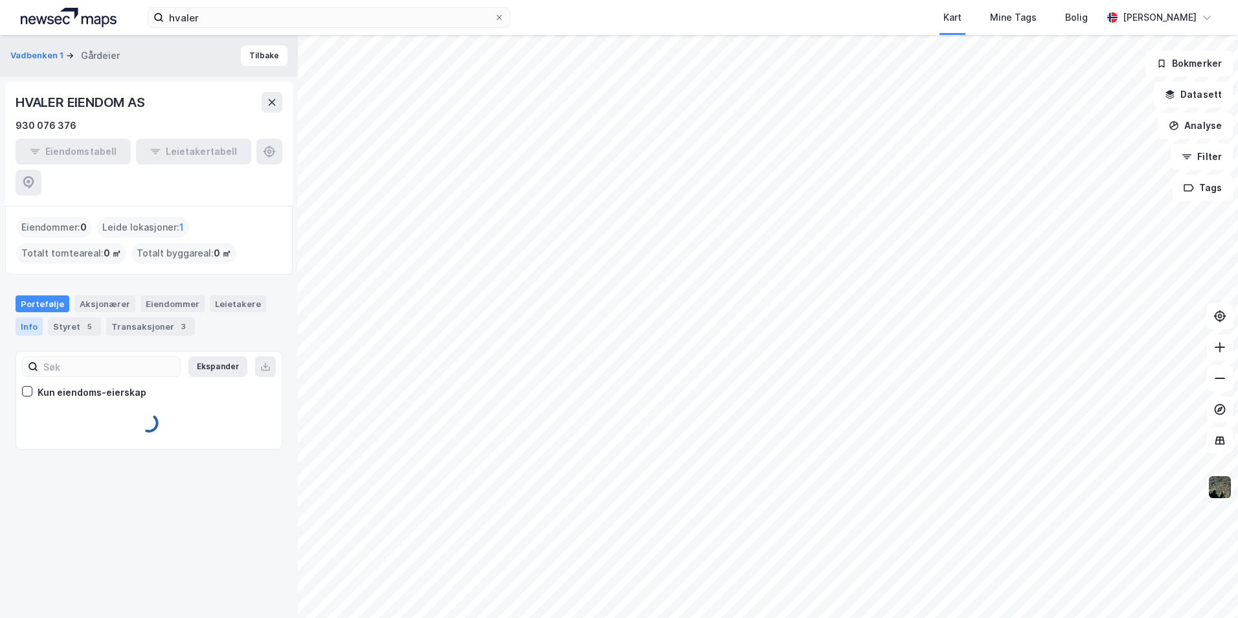
click at [38, 317] on div "Info" at bounding box center [29, 326] width 27 height 18
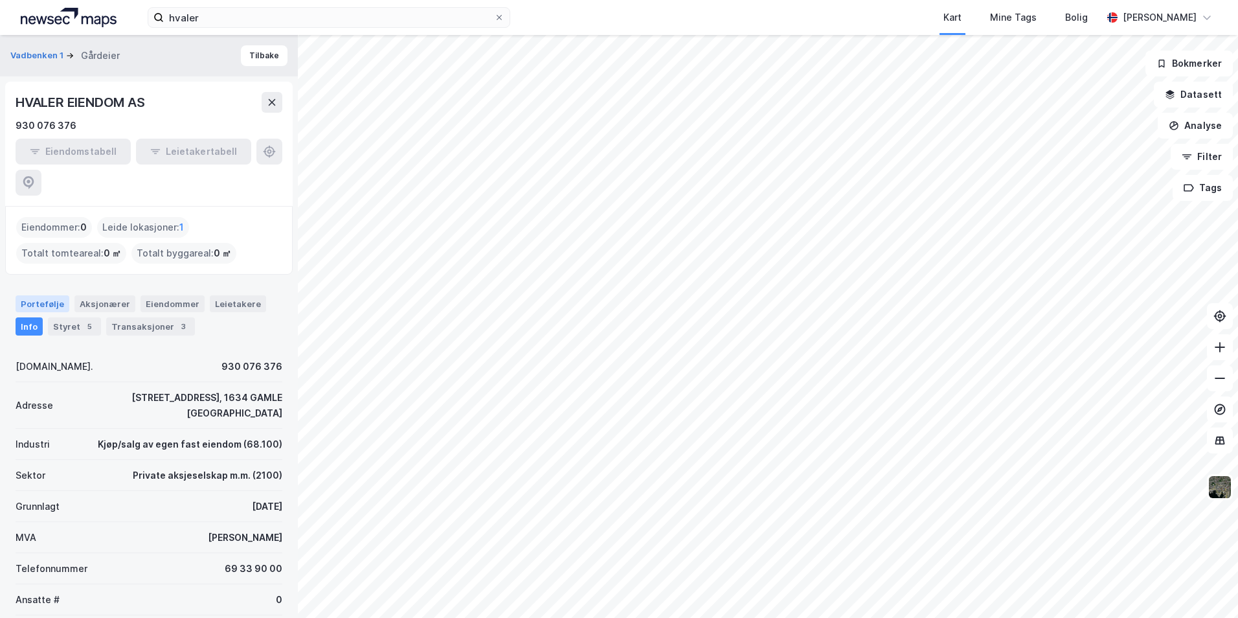
click at [52, 295] on div "Portefølje" at bounding box center [43, 303] width 54 height 17
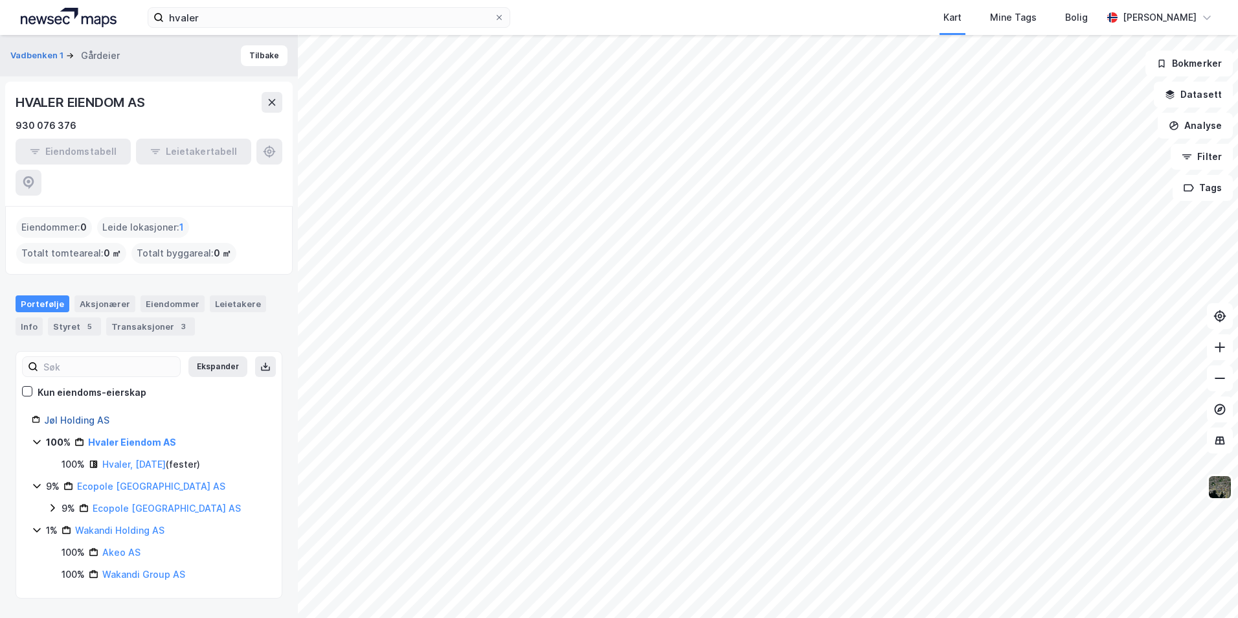
click at [82, 414] on link "Jøl Holding AS" at bounding box center [76, 419] width 65 height 11
click at [133, 458] on link "Hvaler, [DATE]" at bounding box center [133, 463] width 63 height 11
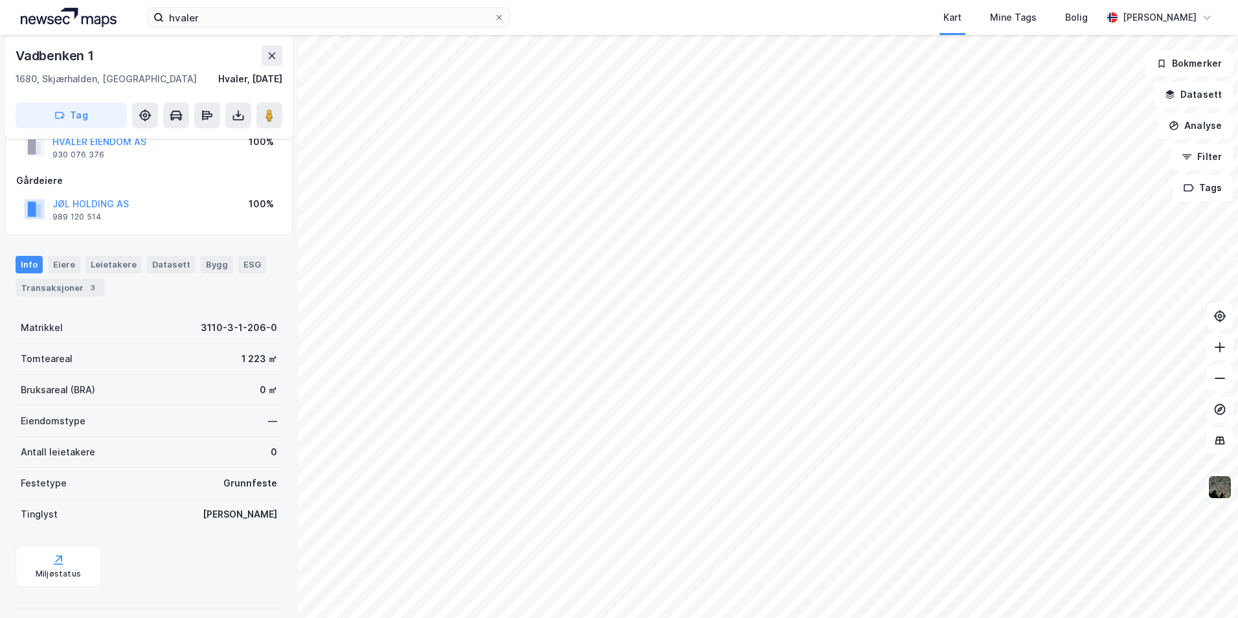
scroll to position [160, 0]
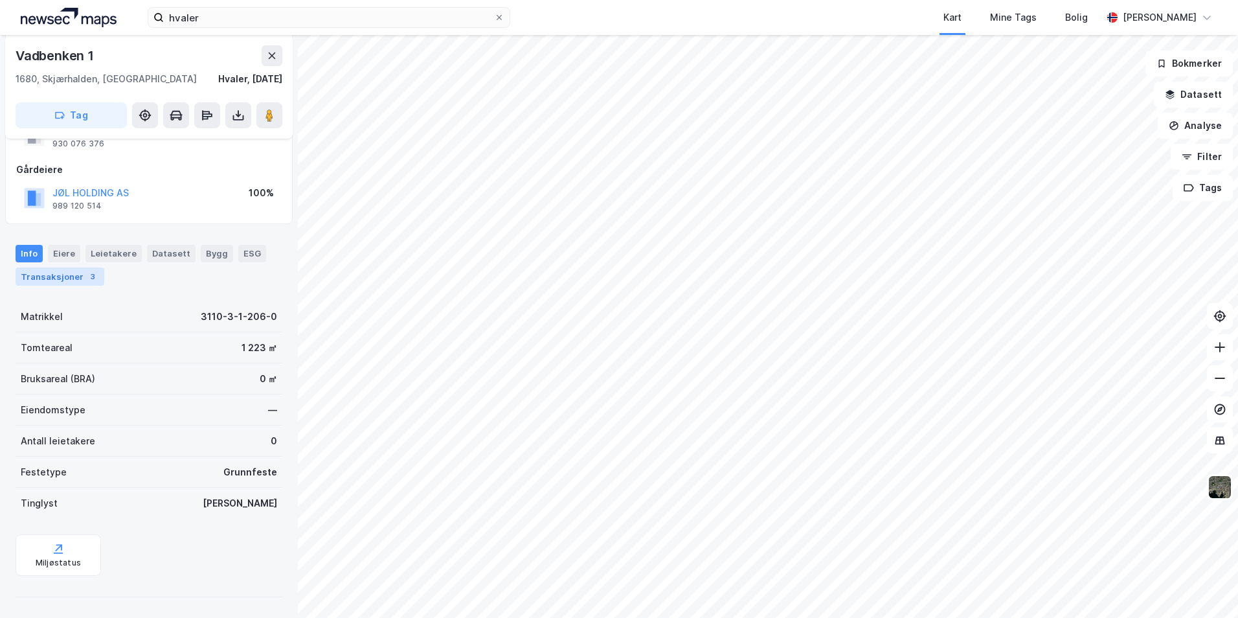
click at [41, 276] on div "Transaksjoner 3" at bounding box center [60, 276] width 89 height 18
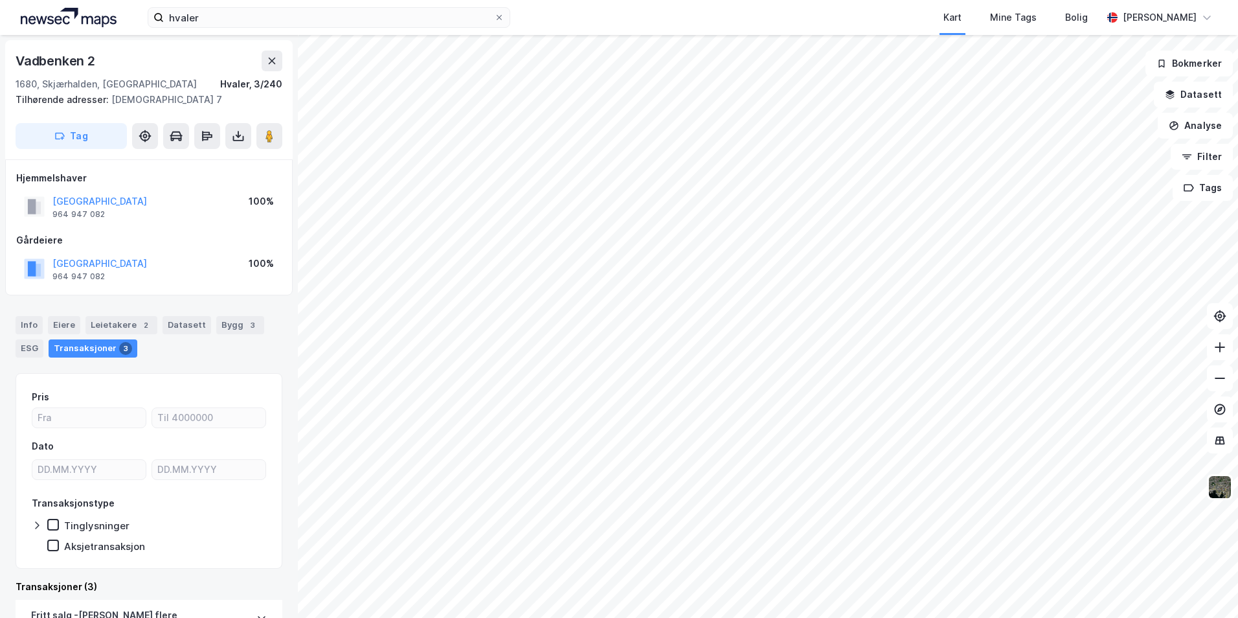
scroll to position [1, 0]
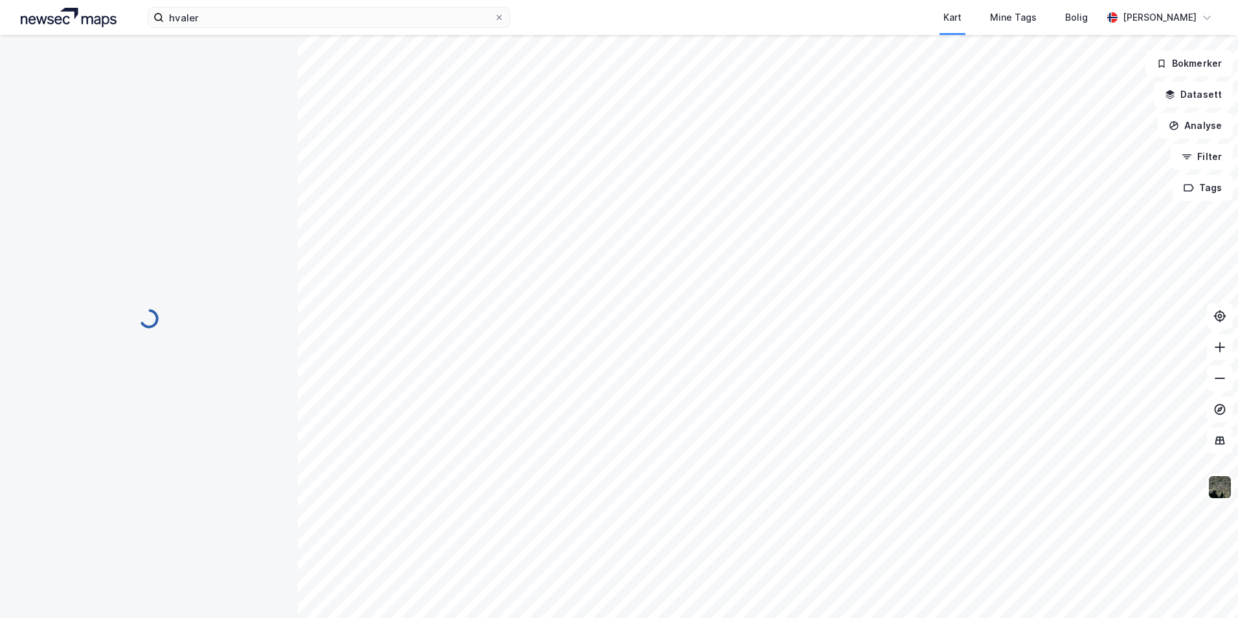
scroll to position [1, 0]
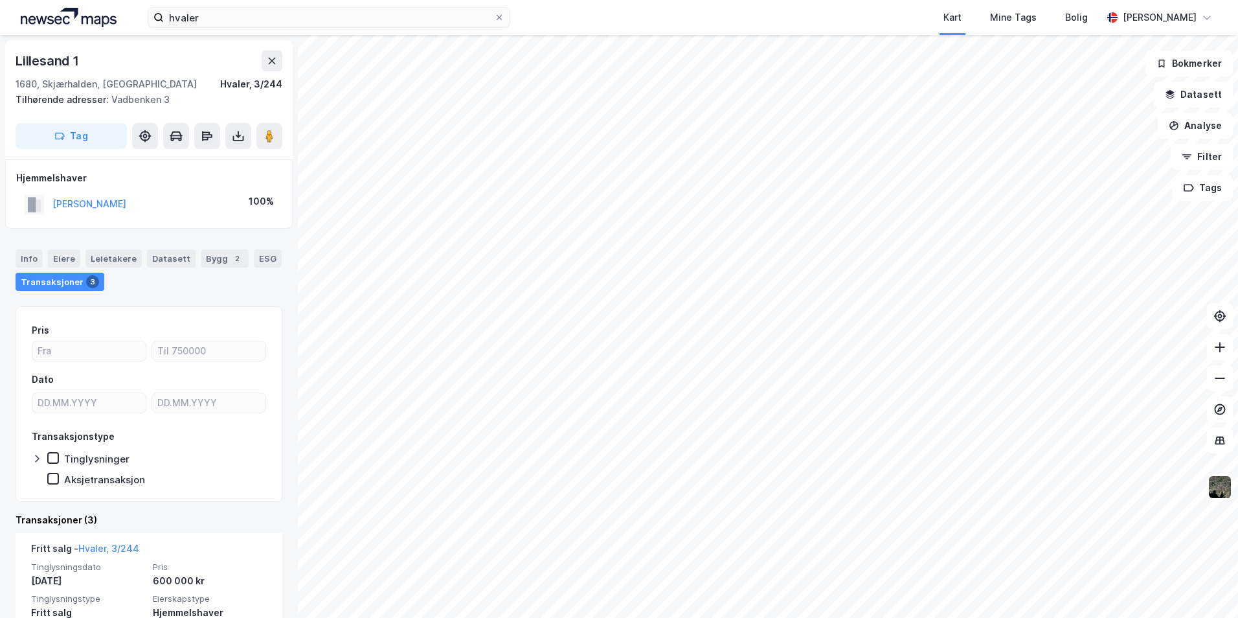
click at [266, 174] on div "Lillesand 1 1680, Skjærhalden, Østfold Hvaler, 3/244 Tilhørende adresser: Vadbe…" at bounding box center [619, 326] width 1238 height 583
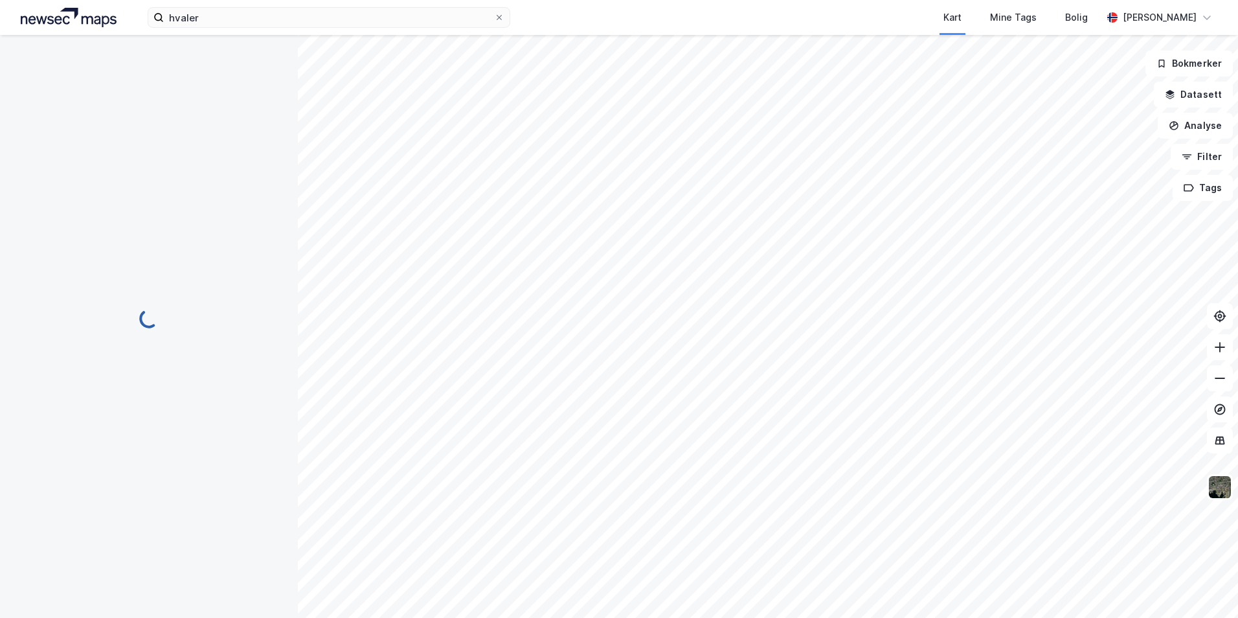
scroll to position [1, 0]
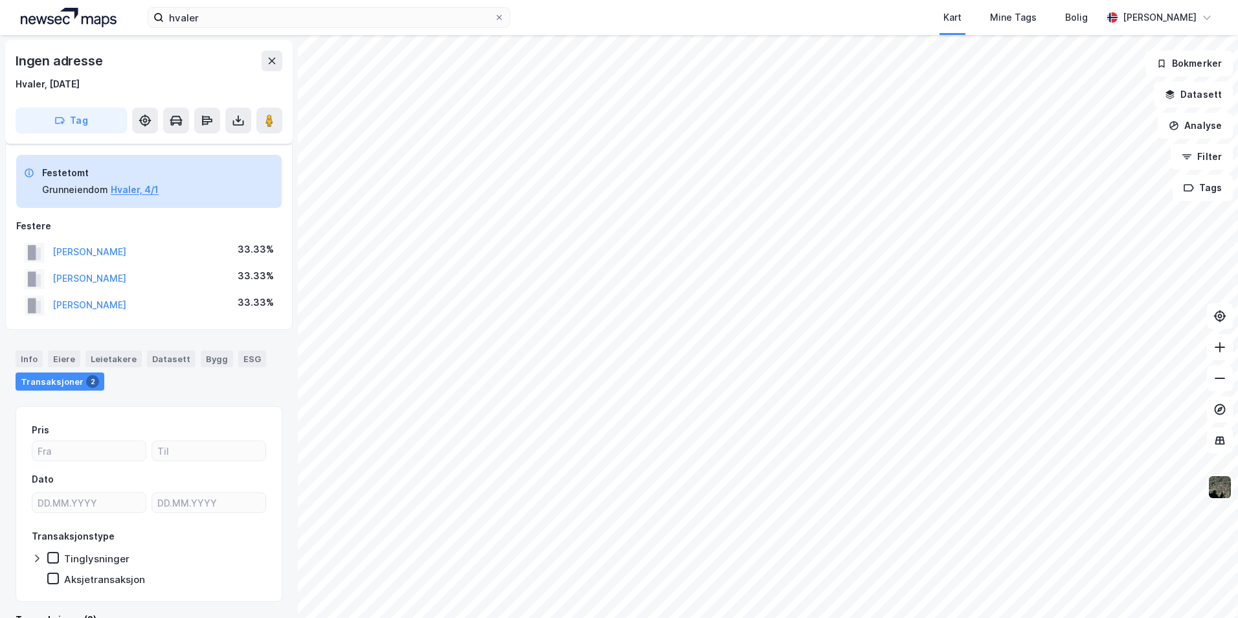
scroll to position [6, 0]
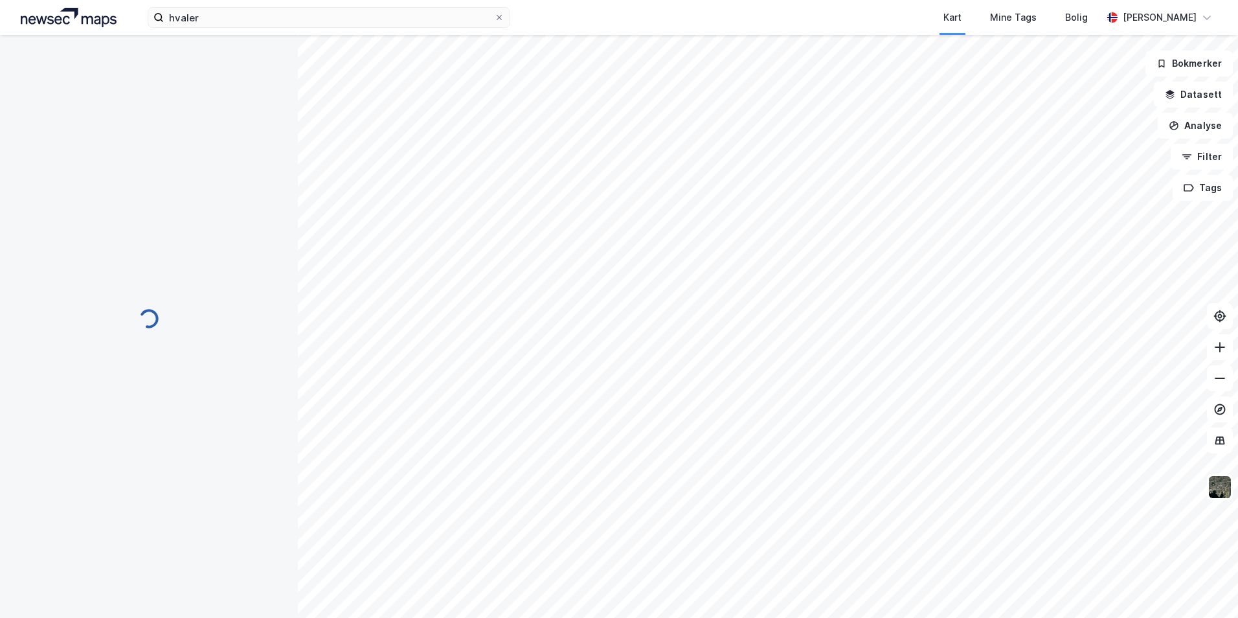
scroll to position [6, 0]
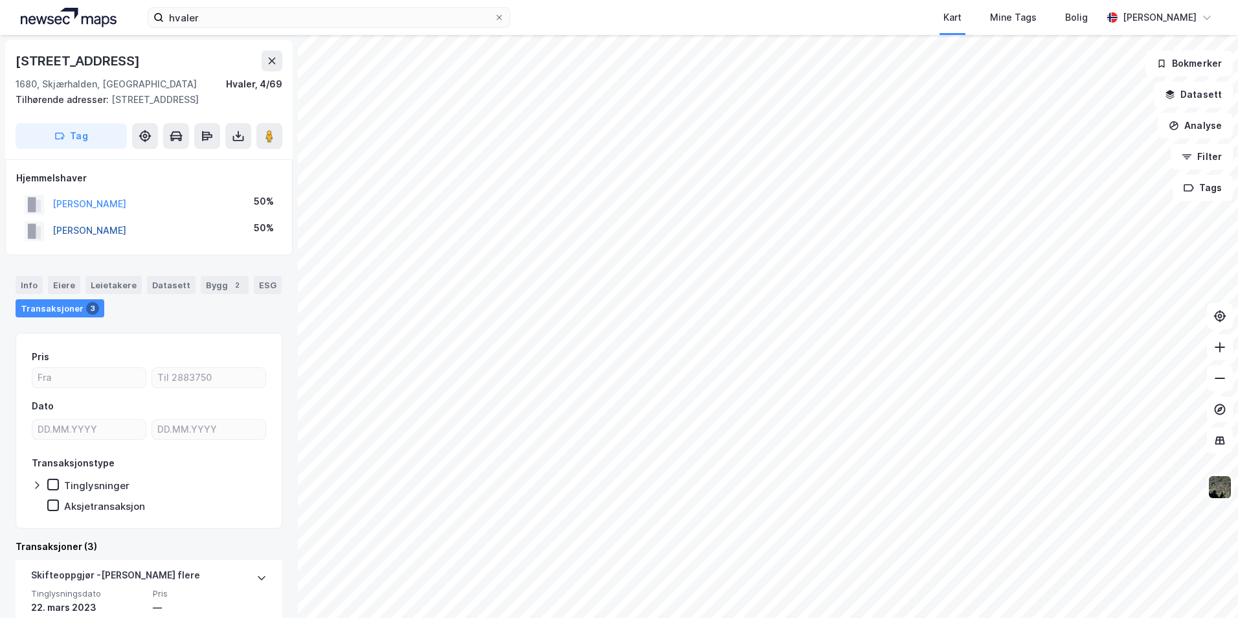
click at [0, 0] on button "[PERSON_NAME]" at bounding box center [0, 0] width 0 height 0
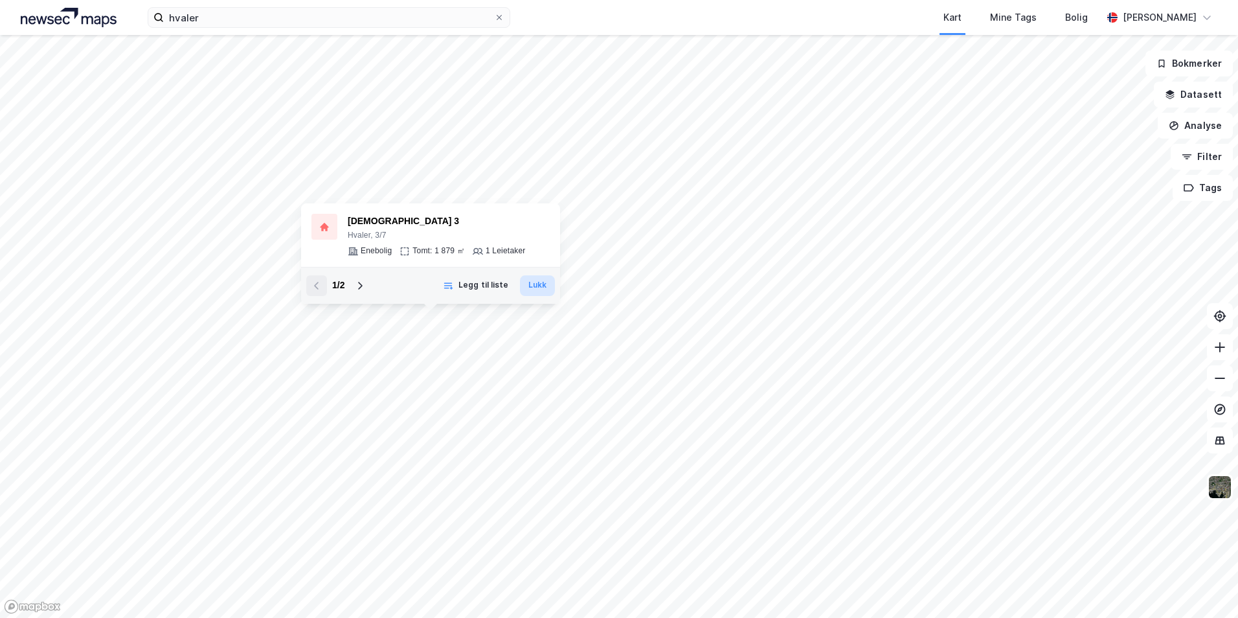
click at [541, 286] on button "Lukk" at bounding box center [537, 285] width 35 height 21
click at [355, 284] on icon at bounding box center [360, 285] width 10 height 10
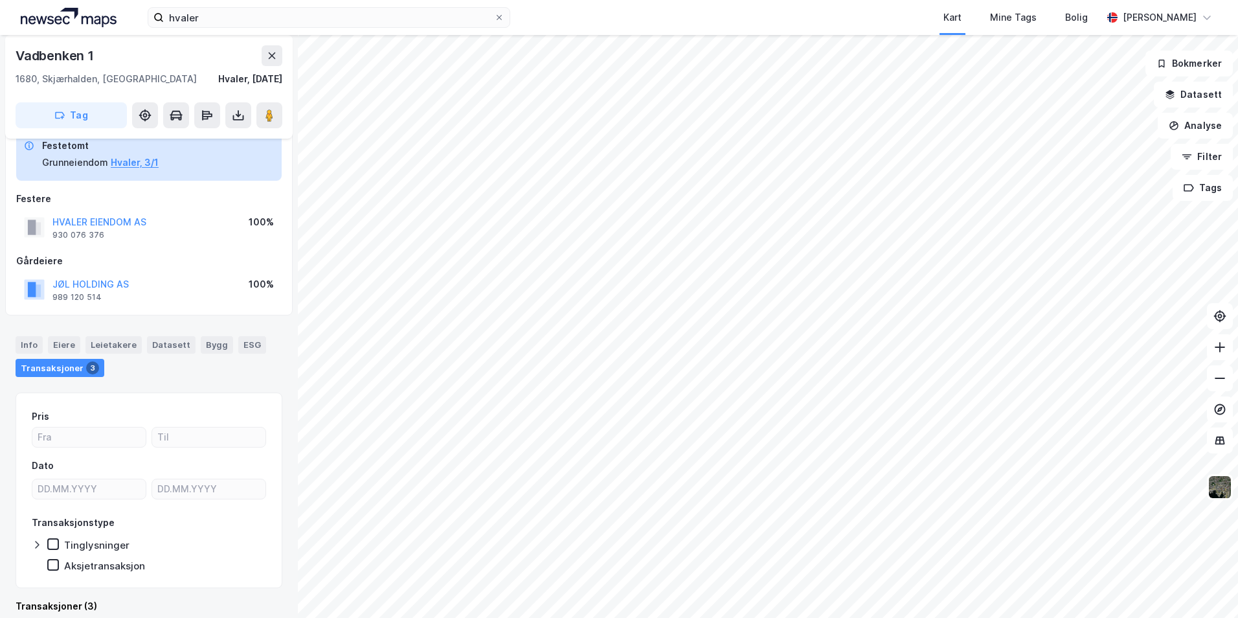
scroll to position [26, 0]
